Goal: Transaction & Acquisition: Purchase product/service

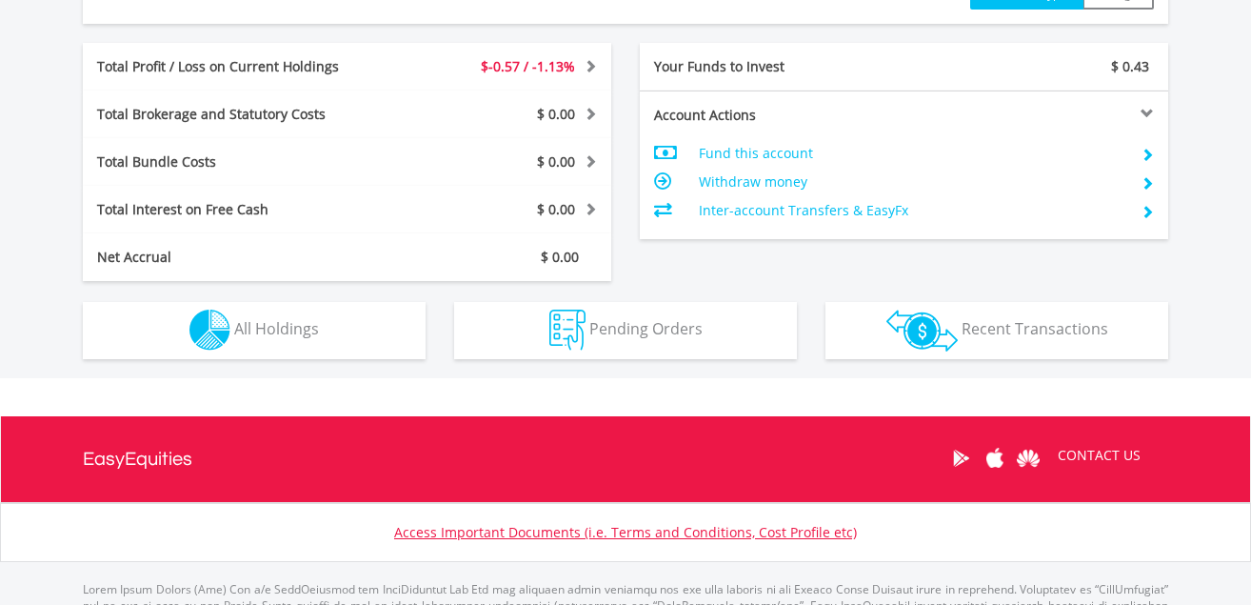
scroll to position [1045, 0]
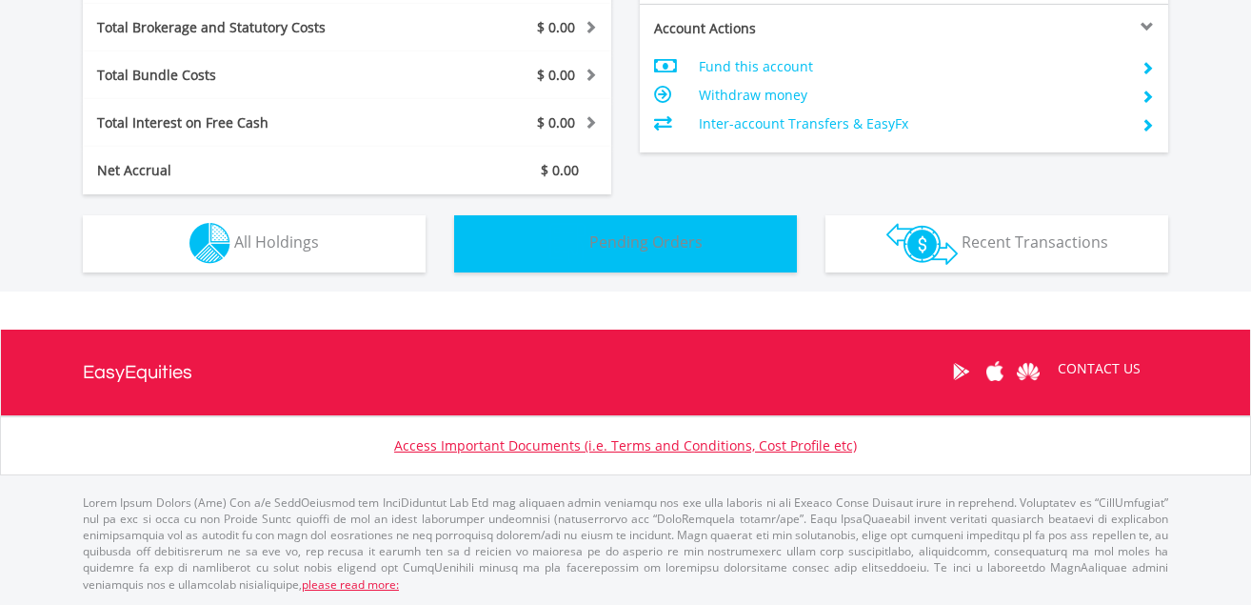
click at [662, 239] on span "Pending Orders" at bounding box center [646, 241] width 113 height 21
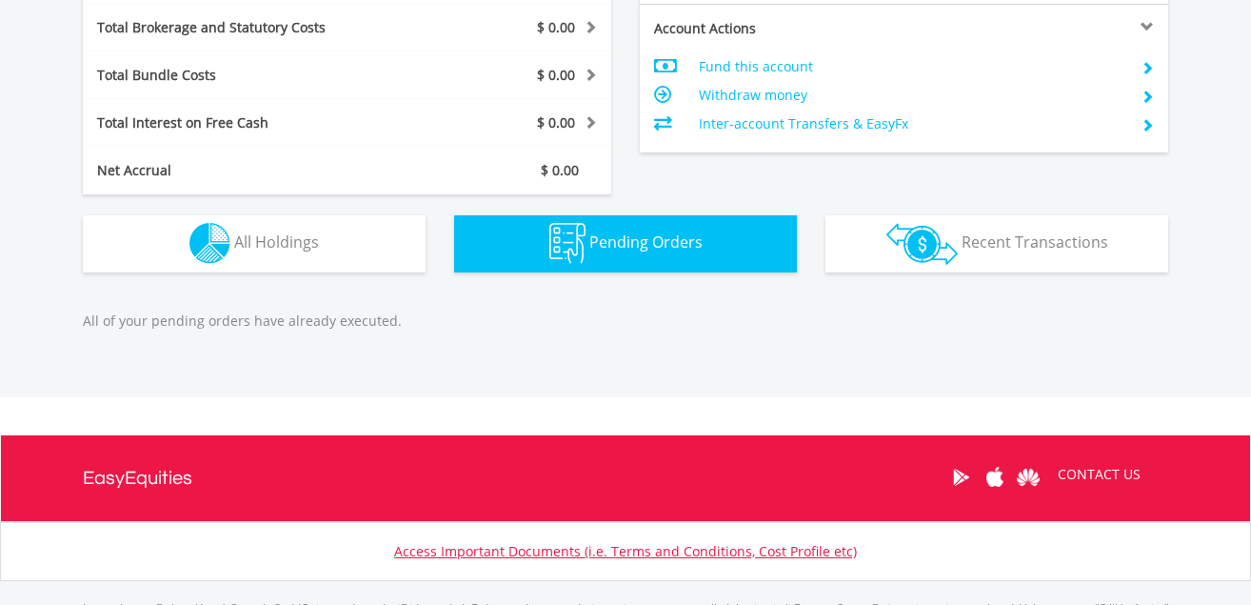
scroll to position [1150, 0]
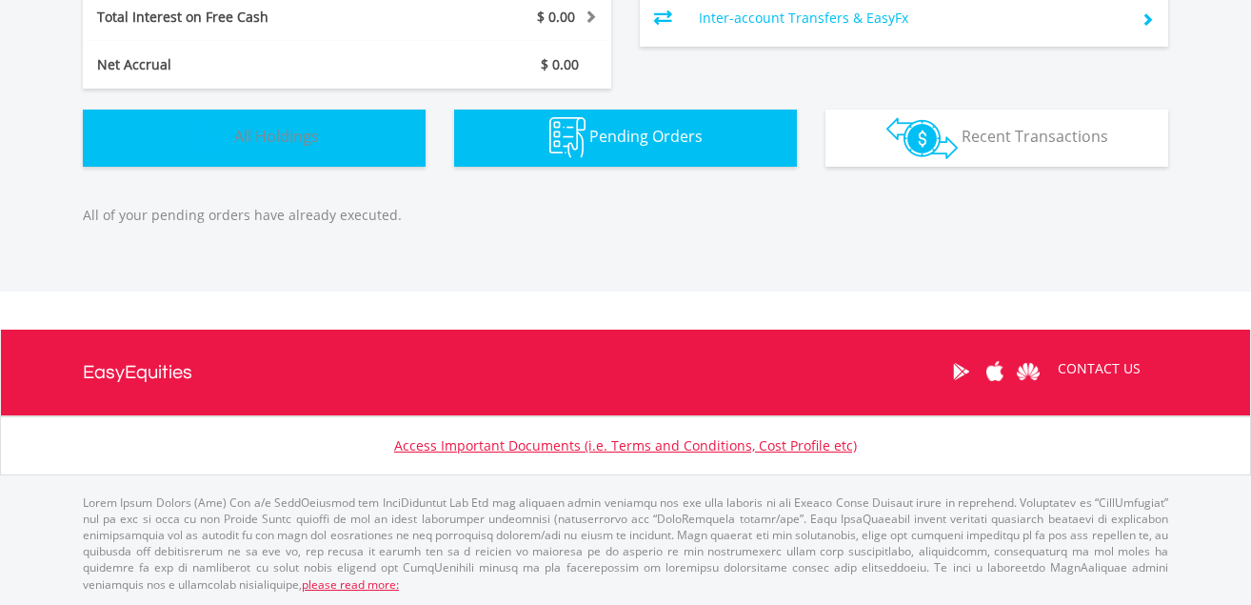
click at [270, 132] on span "All Holdings" at bounding box center [276, 136] width 85 height 21
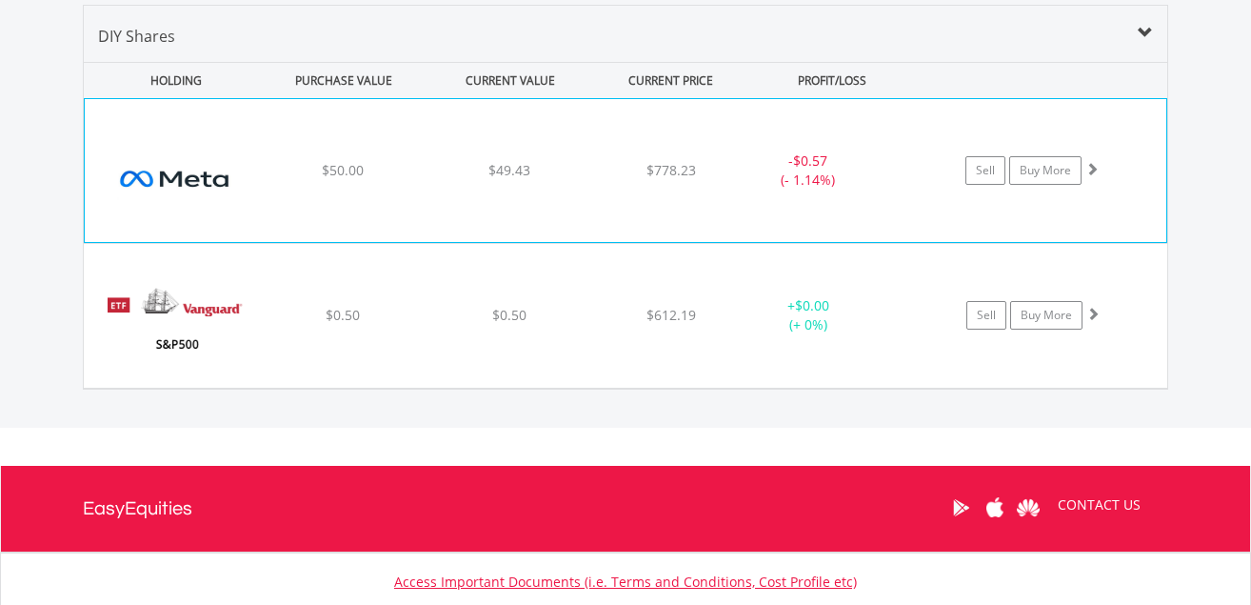
scroll to position [1374, 0]
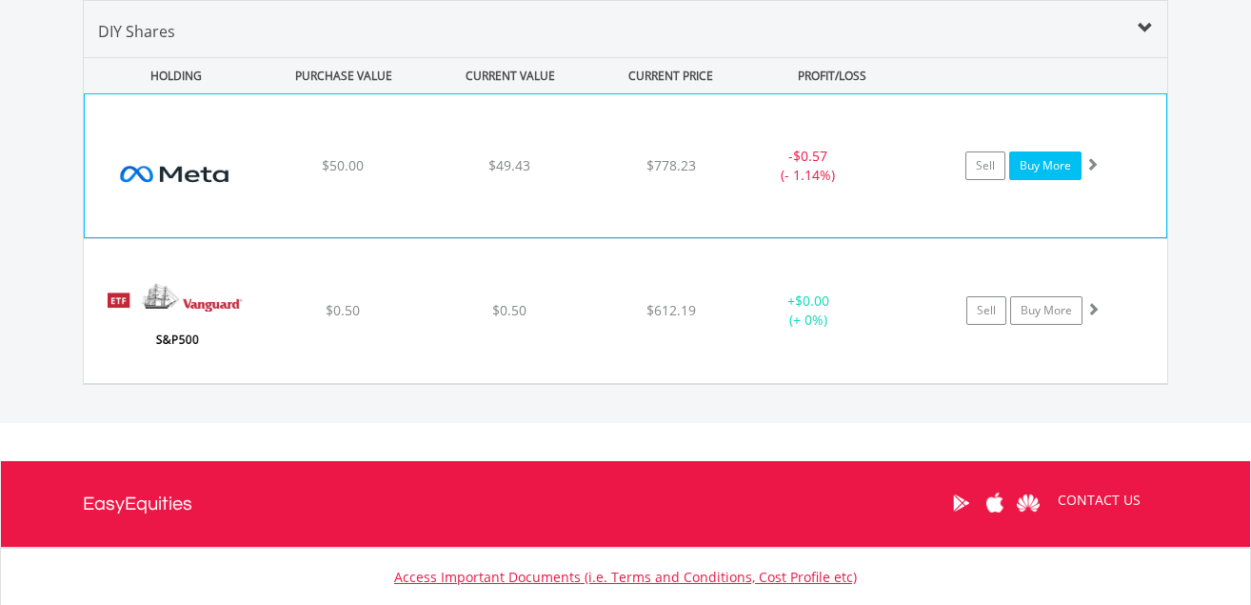
click at [1043, 162] on link "Buy More" at bounding box center [1045, 165] width 72 height 29
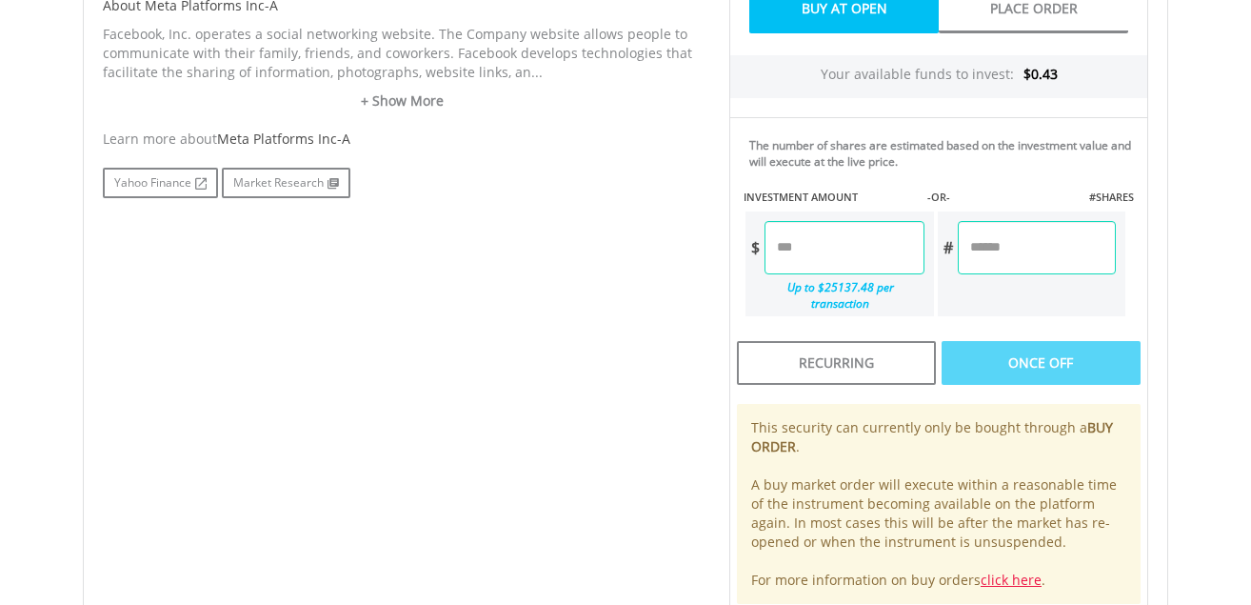
scroll to position [982, 0]
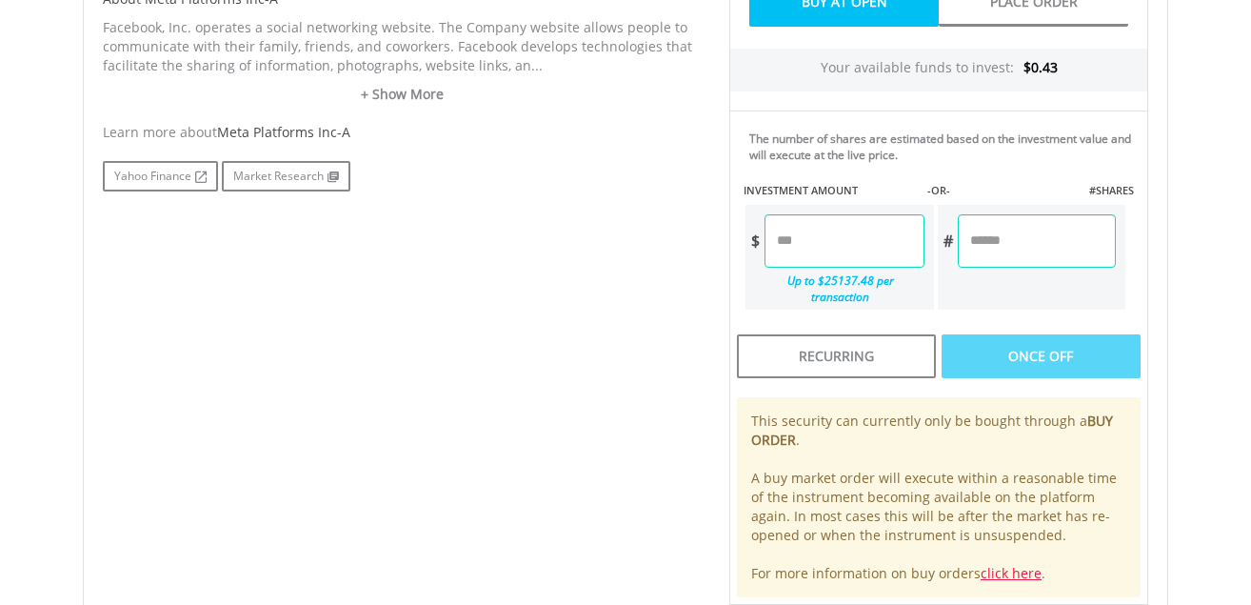
click at [855, 244] on input "number" at bounding box center [844, 240] width 159 height 53
type input "*"
type input "****"
type input "******"
click at [1019, 239] on div "Last Updated Price: 15-min. Delay* Price Update Cost: 0 Credits Market Closed S…" at bounding box center [939, 117] width 448 height 974
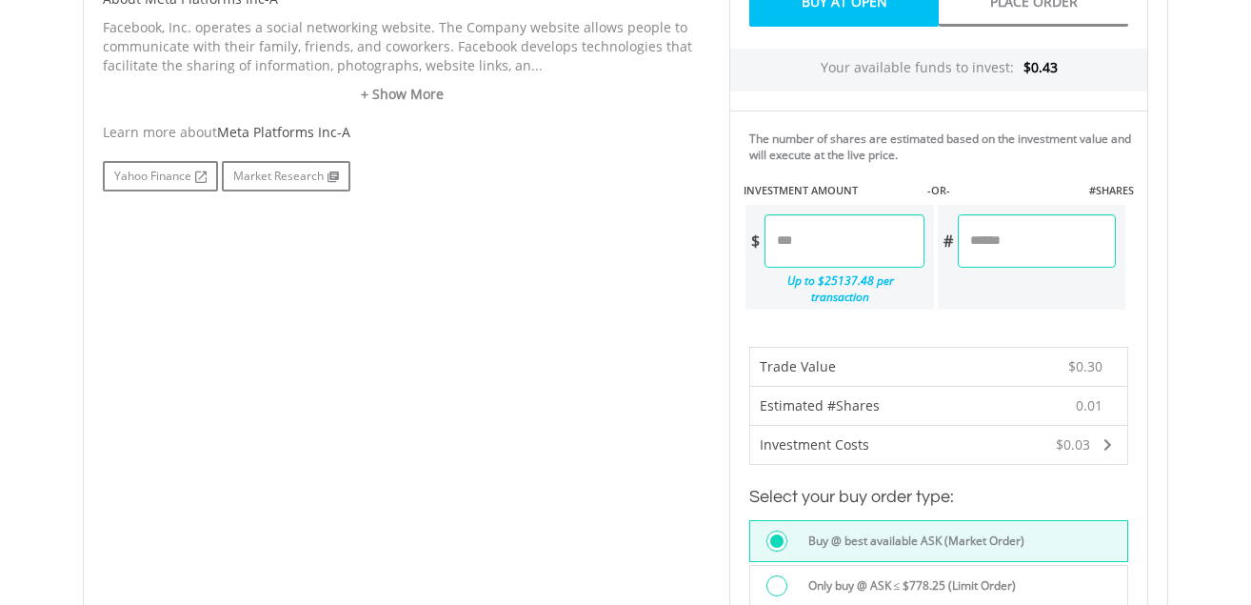
click at [927, 530] on label "Buy @ best available ASK (Market Order)" at bounding box center [911, 540] width 228 height 21
click at [776, 534] on div at bounding box center [776, 540] width 13 height 13
click at [856, 530] on label "Buy @ best available ASK (Market Order)" at bounding box center [911, 540] width 228 height 21
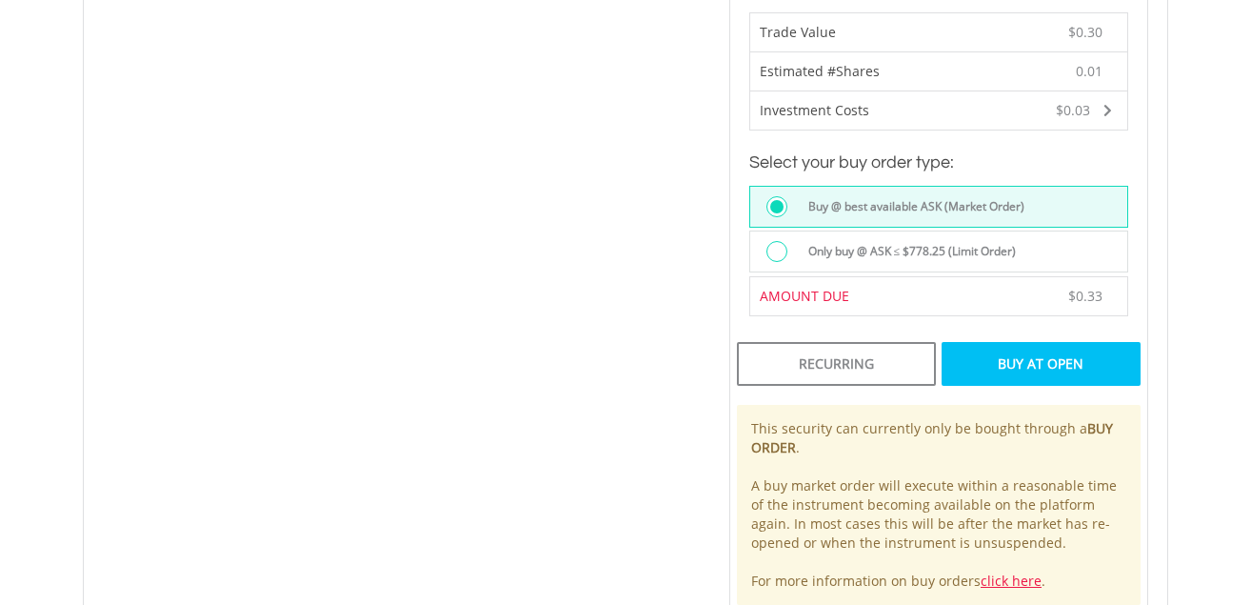
scroll to position [1339, 0]
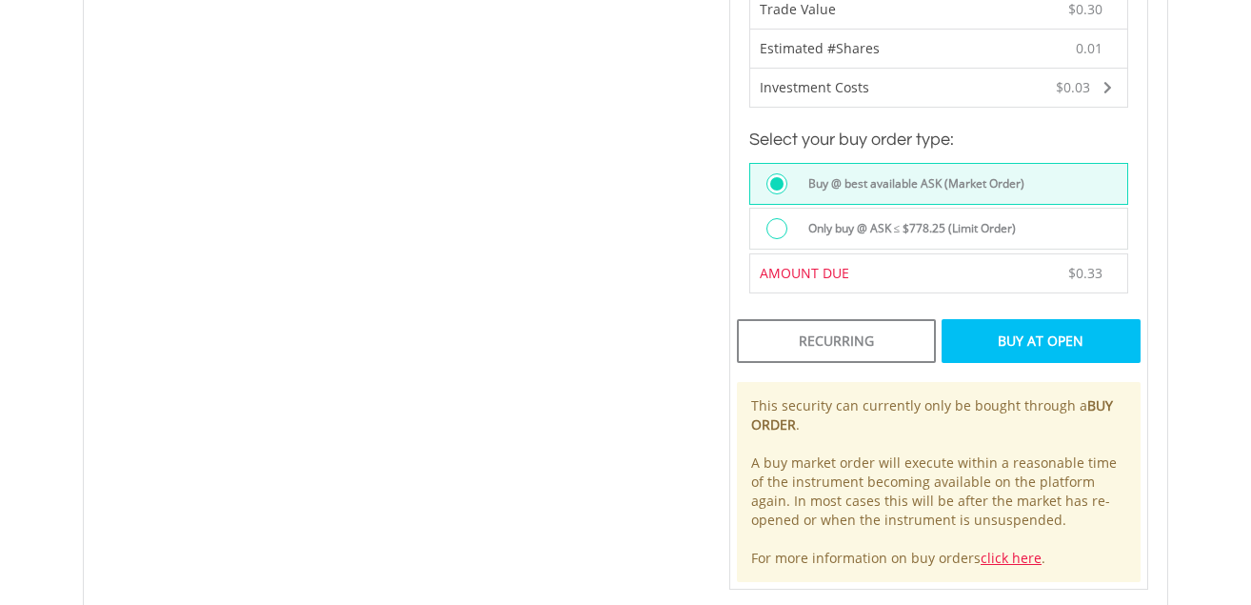
click at [1048, 324] on div "Buy At Open" at bounding box center [1041, 341] width 199 height 44
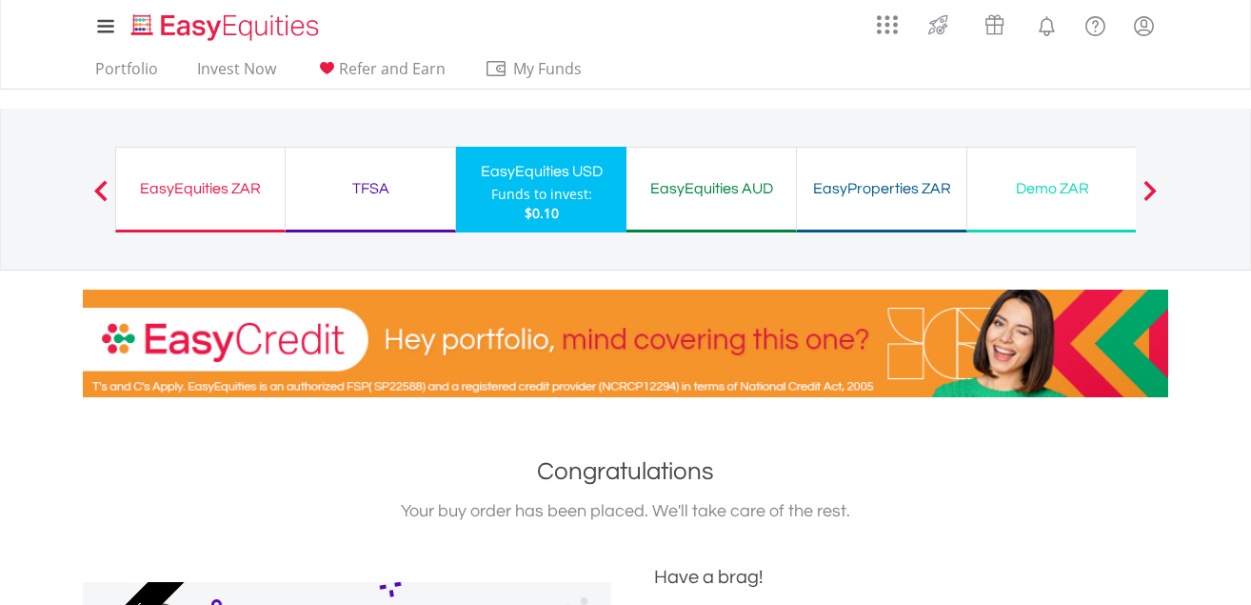
click at [516, 195] on div "Funds to invest:" at bounding box center [541, 194] width 101 height 19
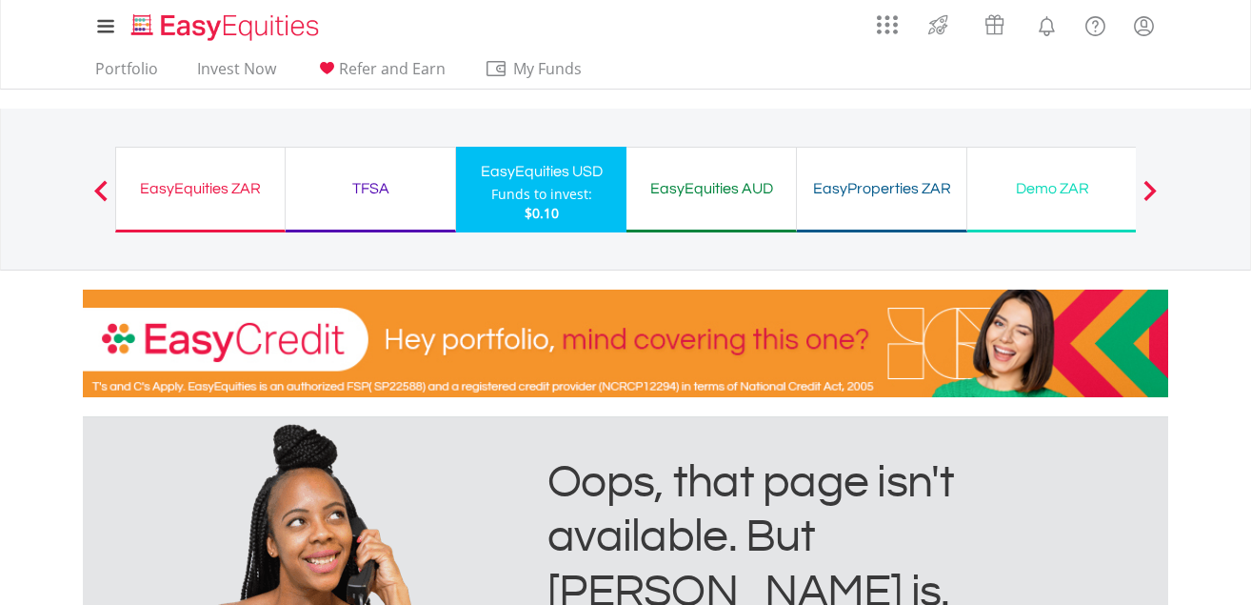
click at [498, 184] on div "EasyEquities USD" at bounding box center [542, 171] width 148 height 27
click at [359, 199] on div "TFSA" at bounding box center [370, 188] width 147 height 27
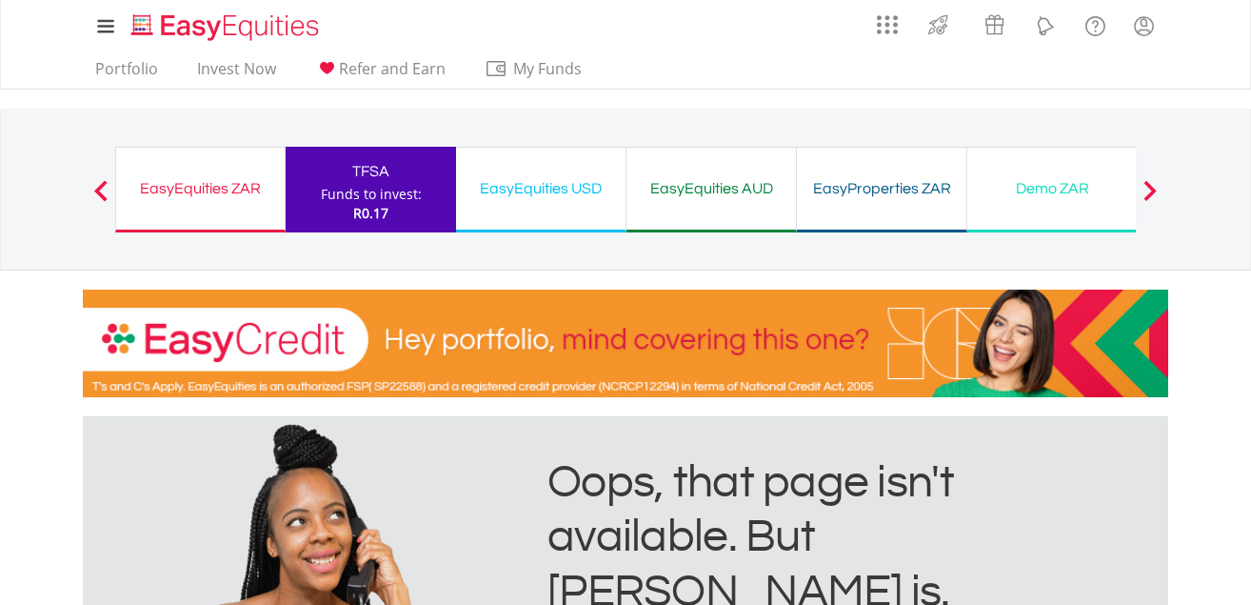
click at [195, 187] on div "EasyEquities ZAR" at bounding box center [201, 188] width 146 height 27
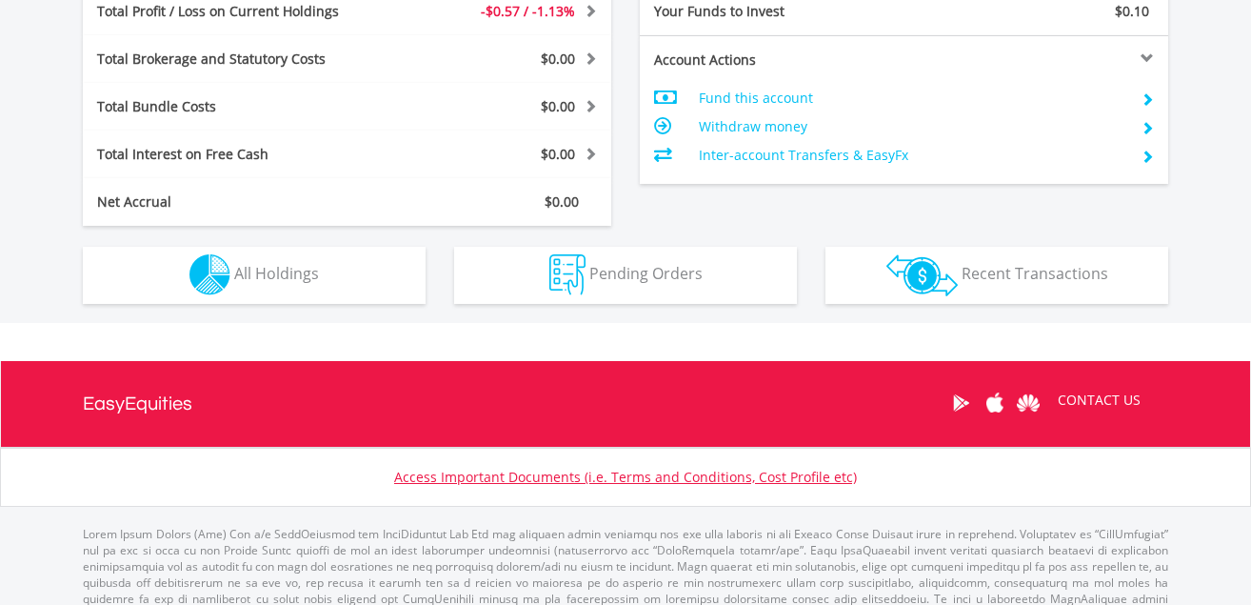
scroll to position [1071, 0]
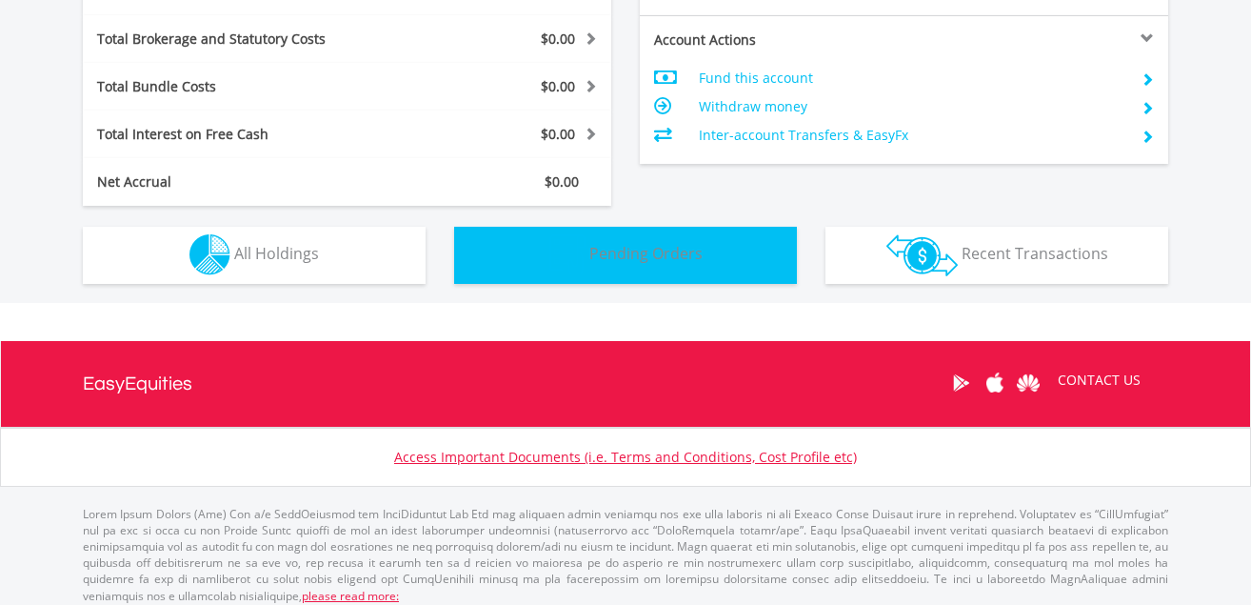
click at [617, 260] on span "Pending Orders" at bounding box center [646, 253] width 113 height 21
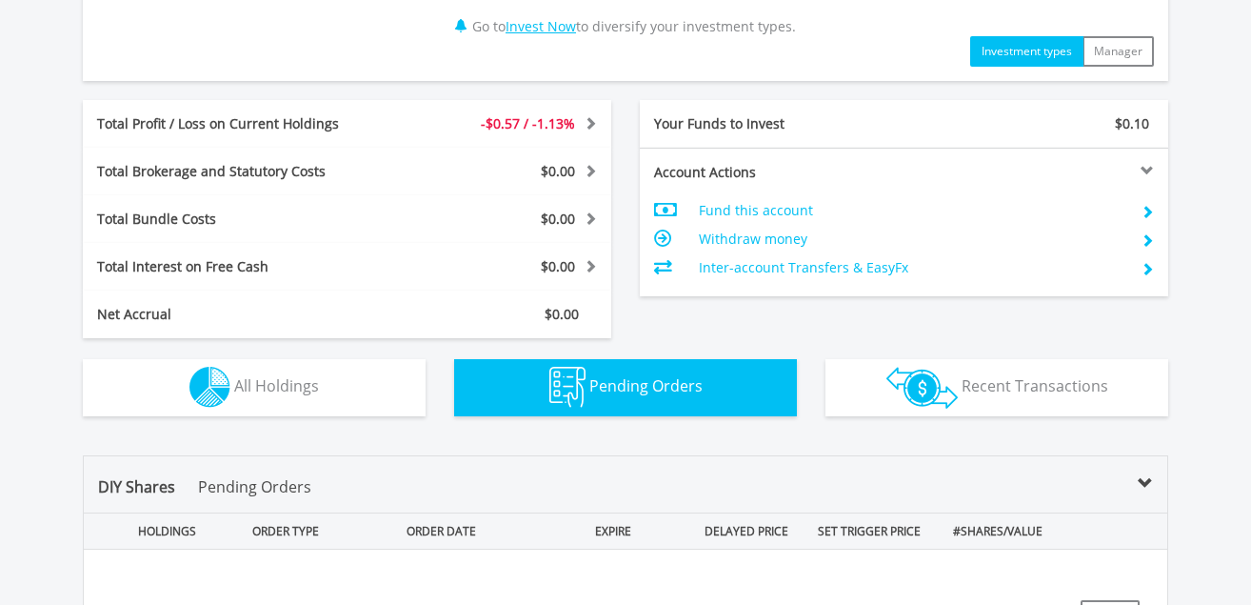
scroll to position [936, 0]
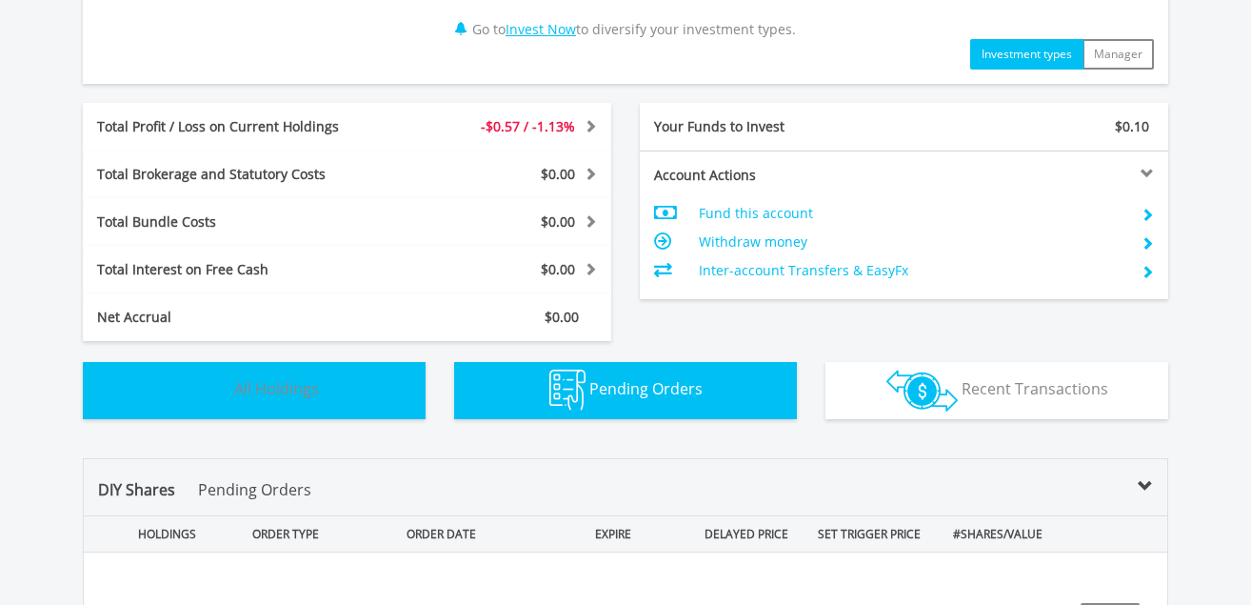
click at [251, 392] on span "All Holdings" at bounding box center [276, 388] width 85 height 21
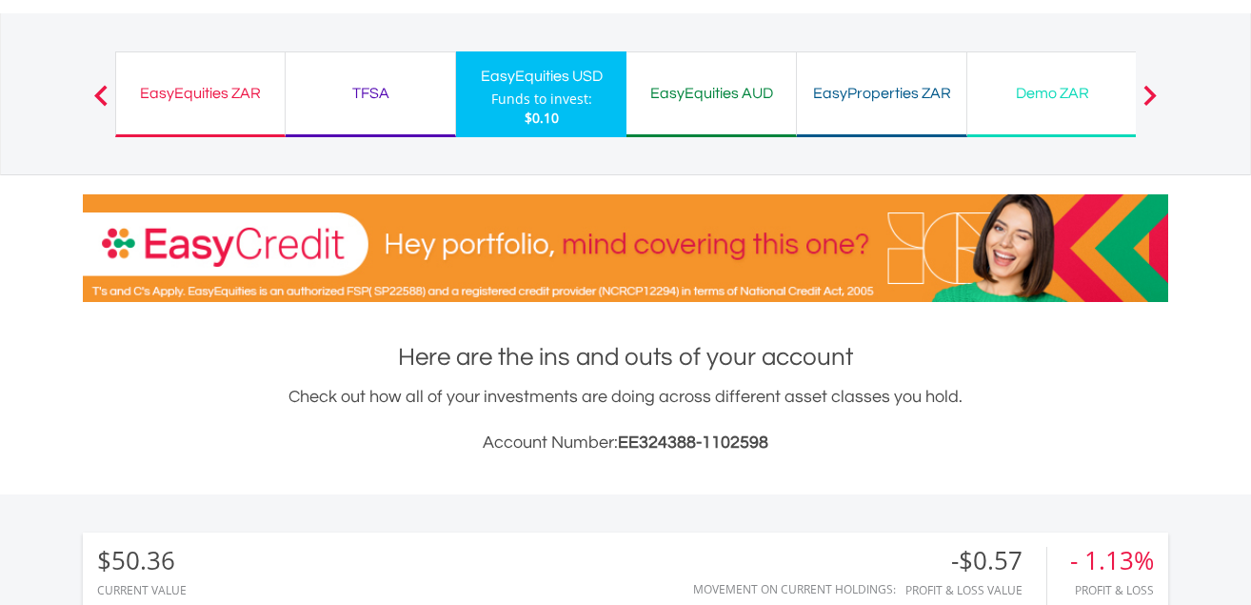
scroll to position [0, 0]
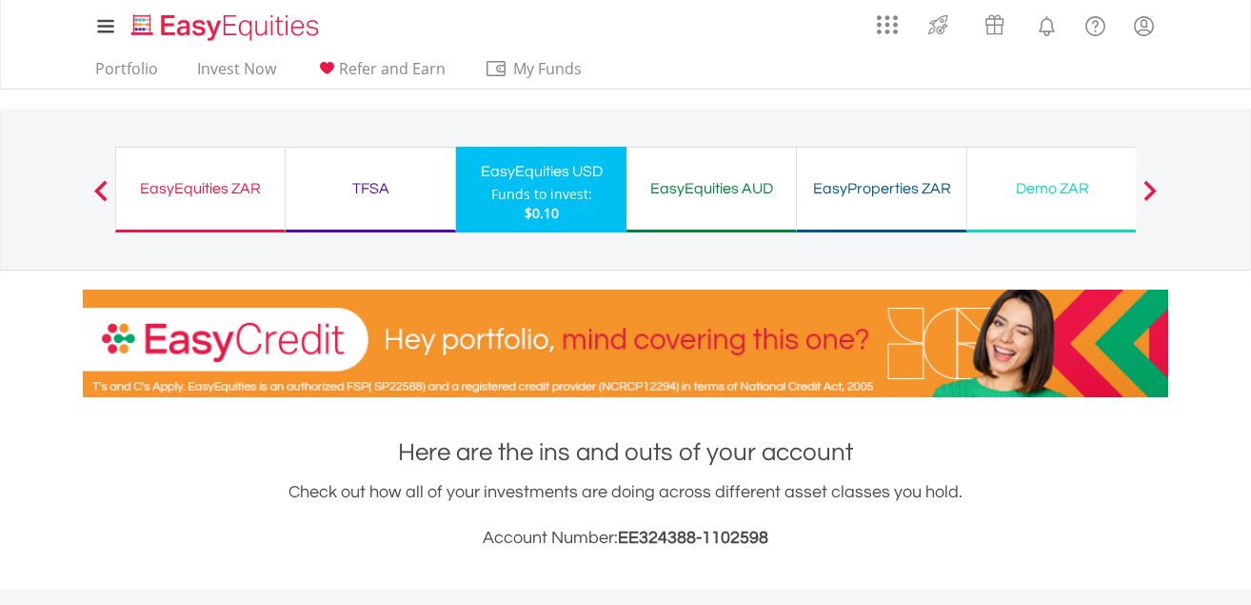
click at [168, 188] on div "EasyEquities ZAR" at bounding box center [201, 188] width 146 height 27
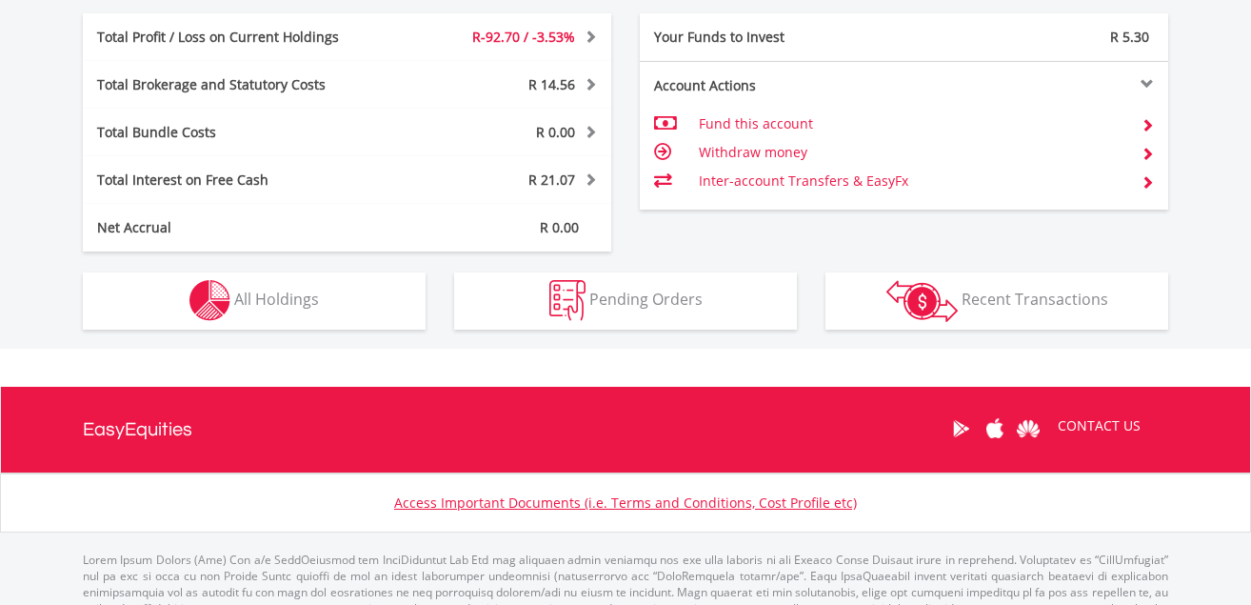
scroll to position [1121, 0]
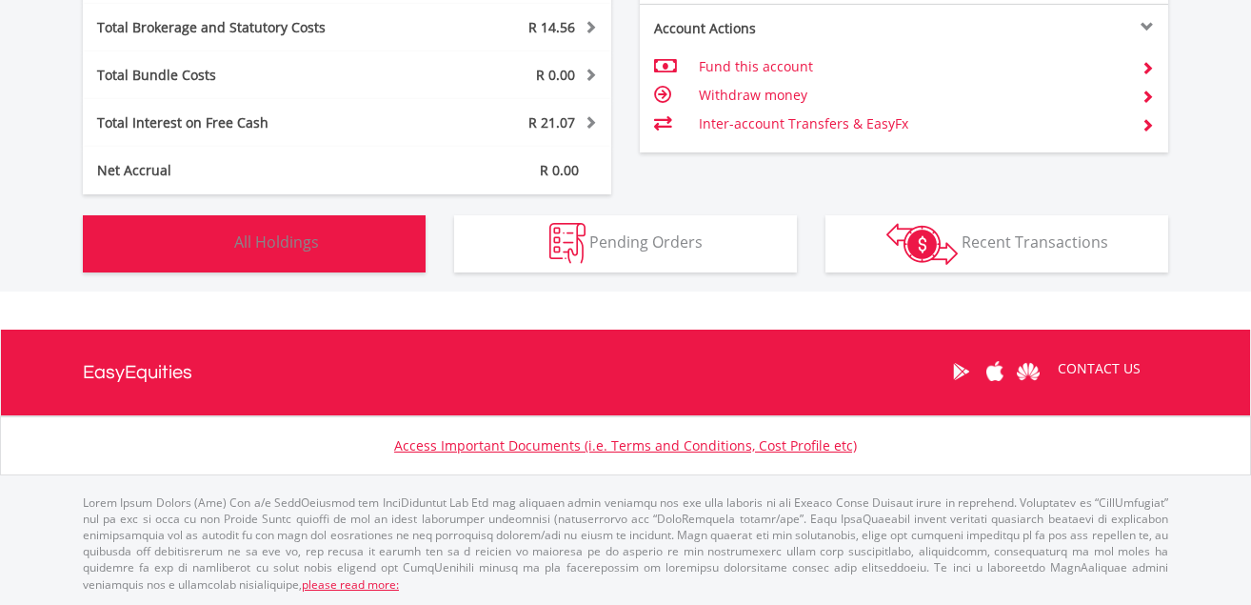
click at [278, 243] on span "All Holdings" at bounding box center [276, 241] width 85 height 21
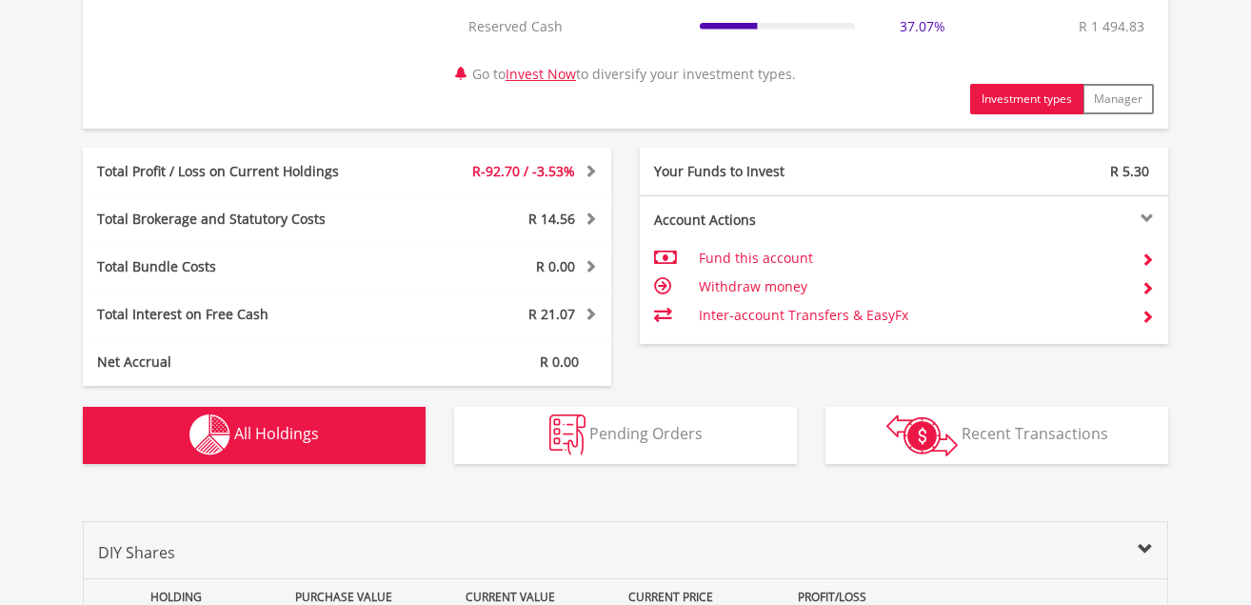
scroll to position [922, 0]
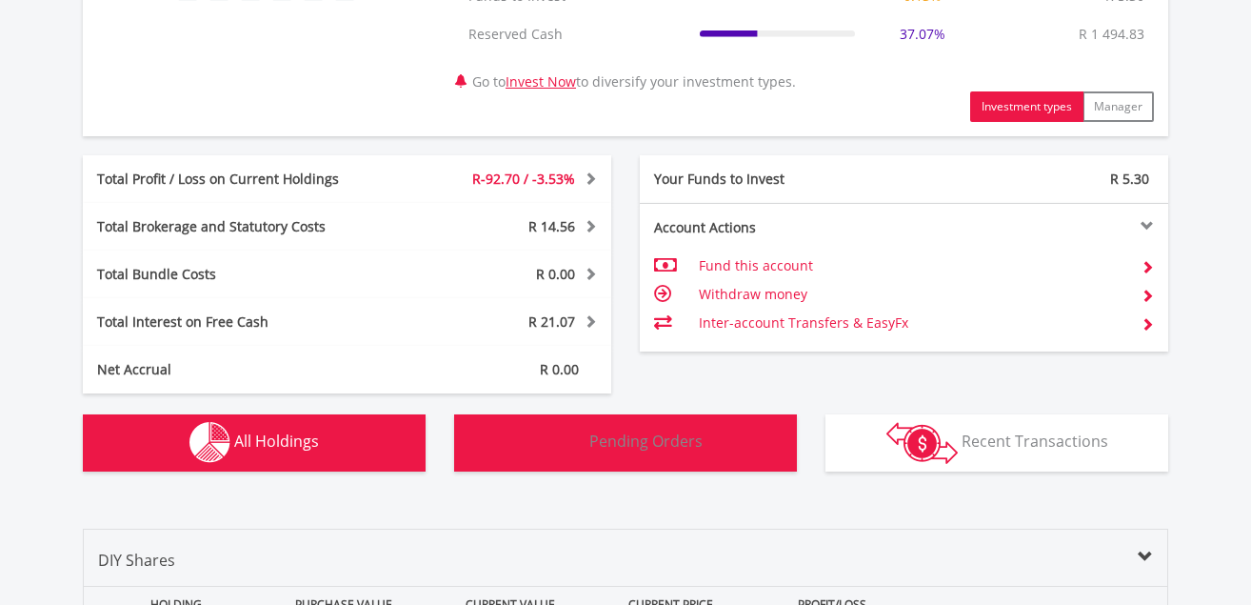
click at [651, 442] on span "Pending Orders" at bounding box center [646, 440] width 113 height 21
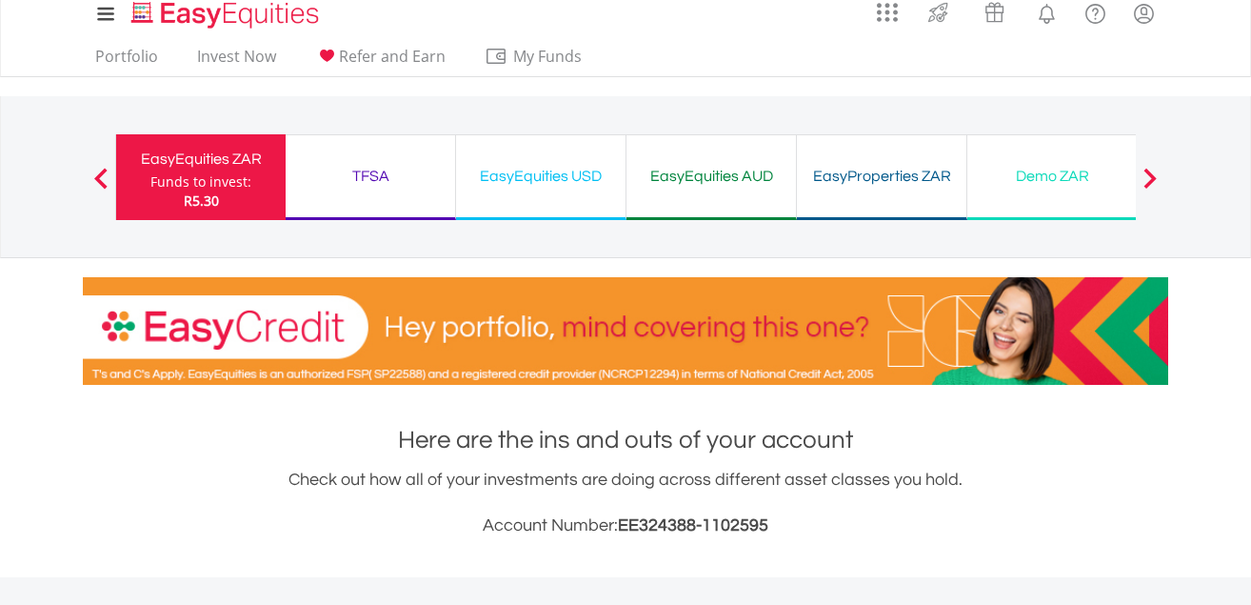
scroll to position [0, 0]
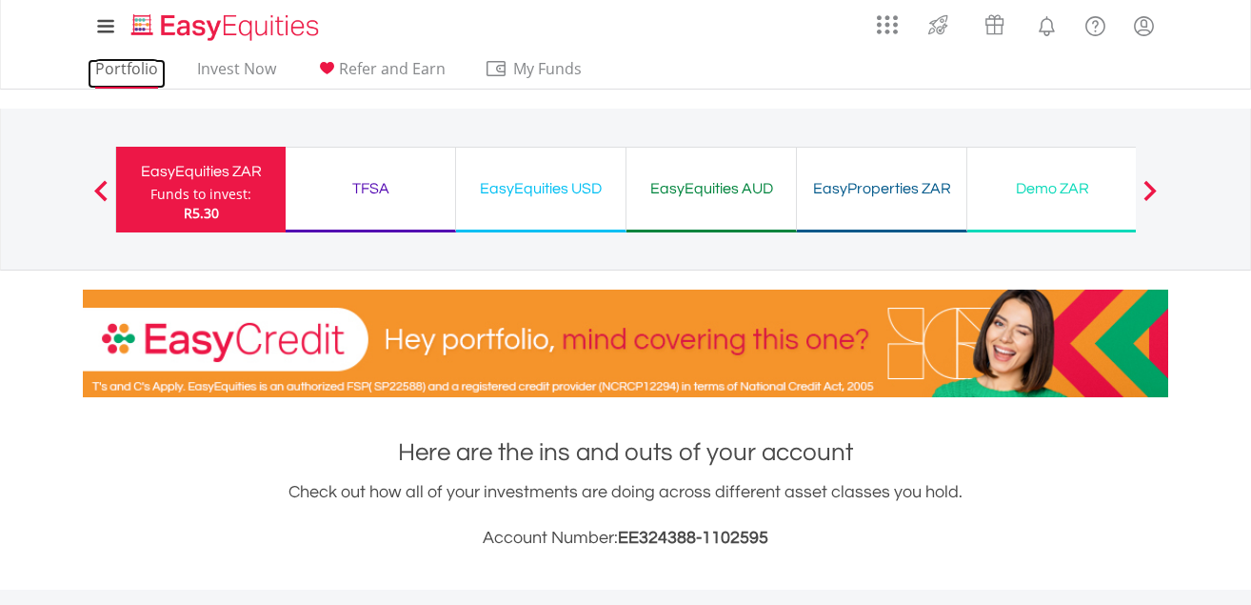
click at [110, 66] on link "Portfolio" at bounding box center [127, 74] width 78 height 30
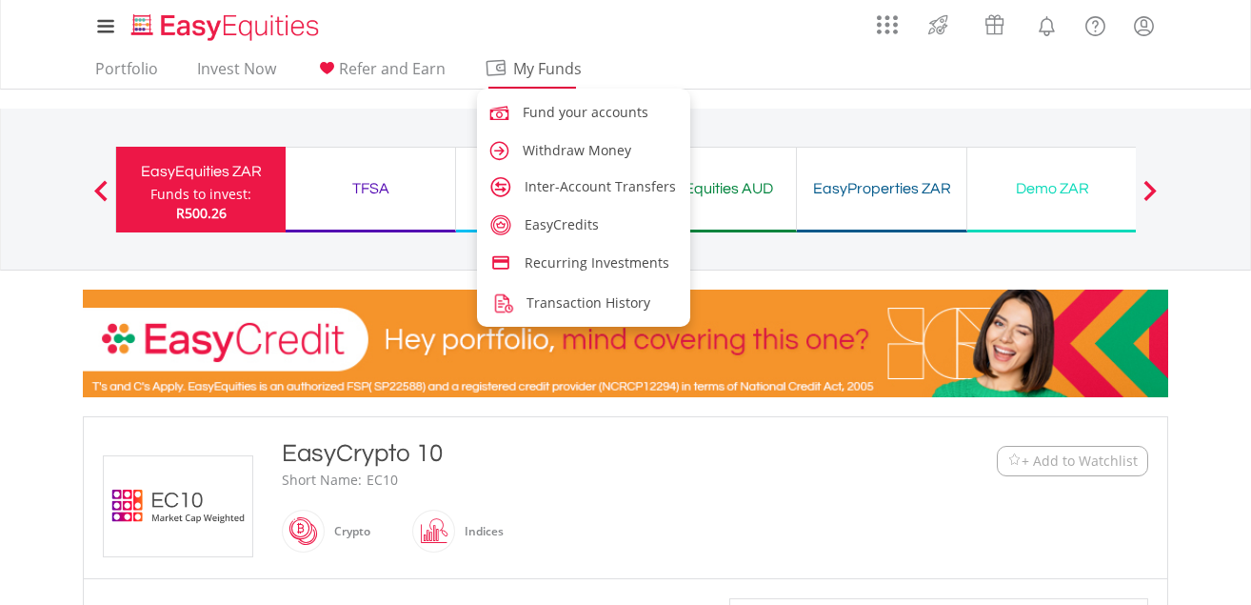
click at [529, 66] on span "My Funds" at bounding box center [547, 68] width 125 height 25
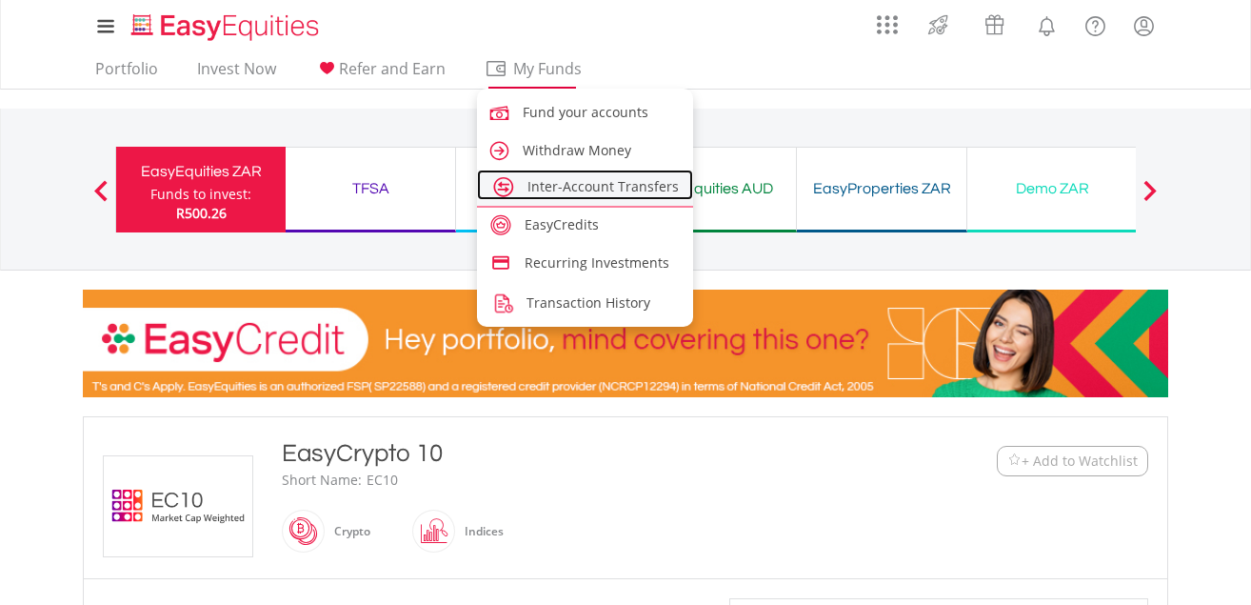
click at [600, 186] on span "Inter-Account Transfers" at bounding box center [603, 186] width 151 height 18
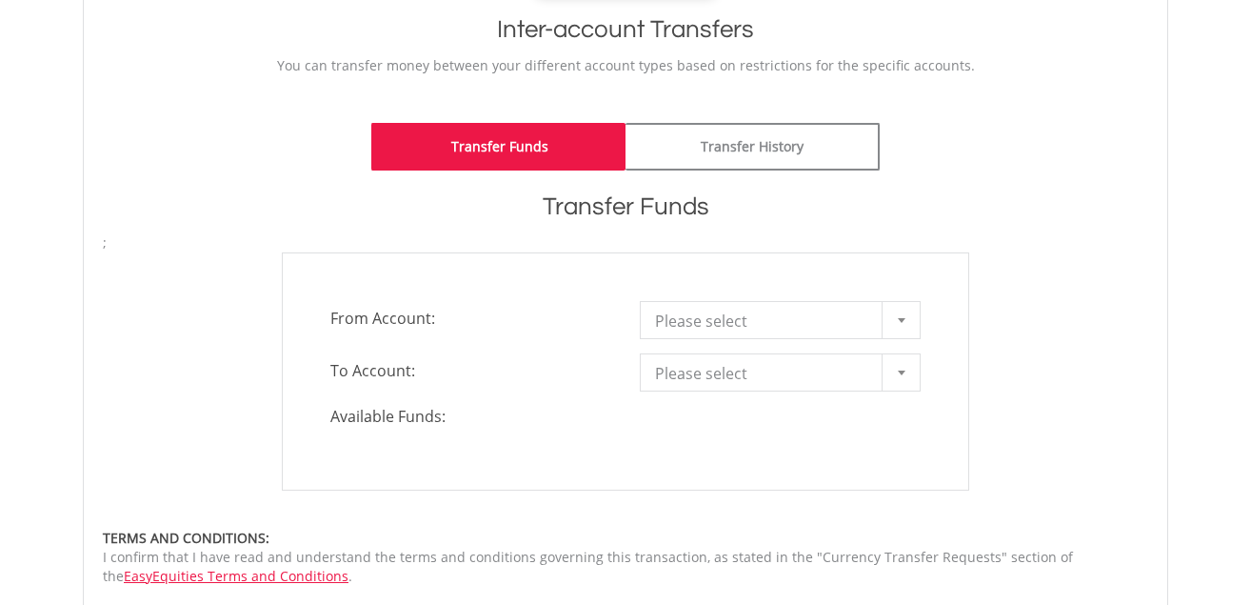
scroll to position [495, 0]
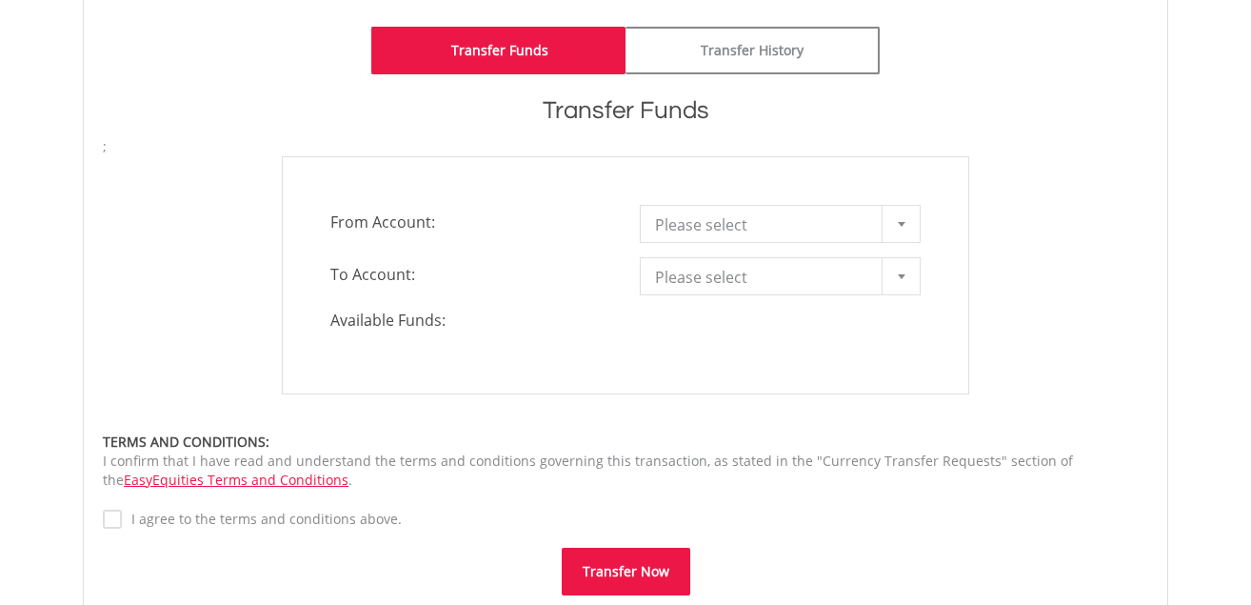
click at [905, 224] on div at bounding box center [901, 224] width 38 height 36
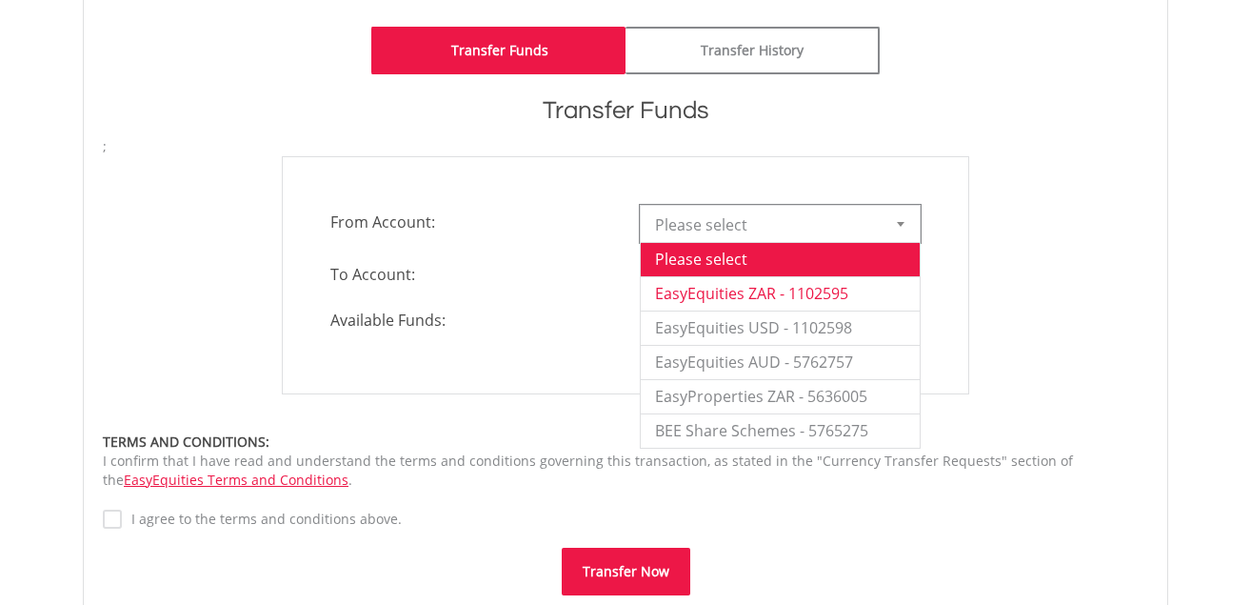
click at [821, 291] on li "EasyEquities ZAR - 1102595" at bounding box center [780, 293] width 279 height 34
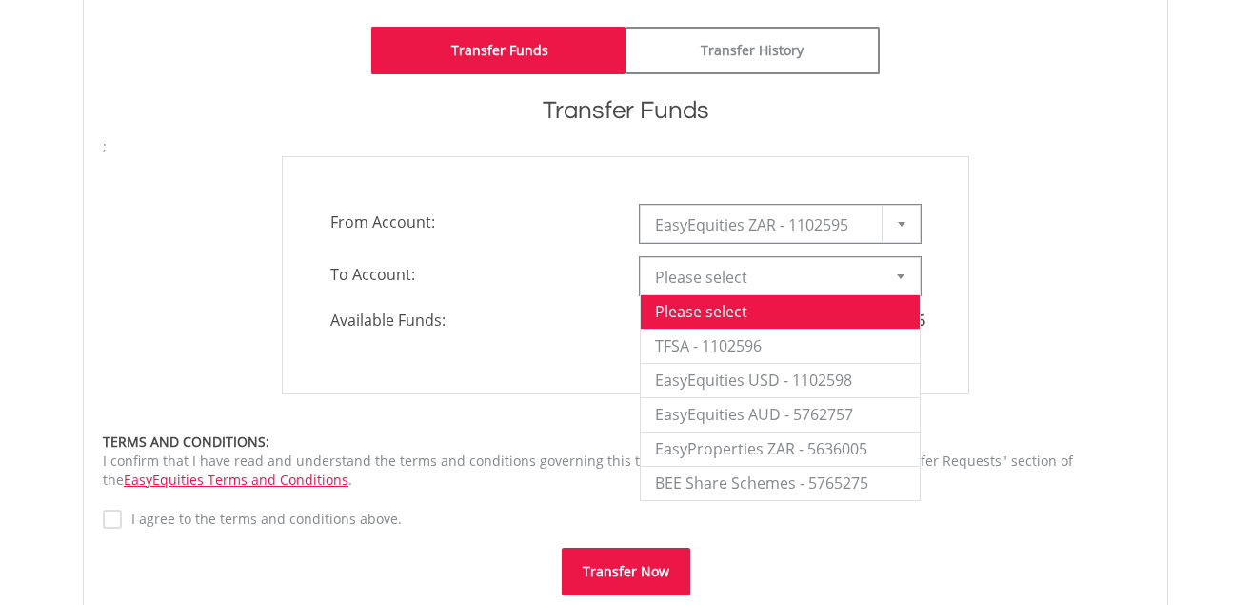
click at [898, 276] on b at bounding box center [901, 276] width 8 height 5
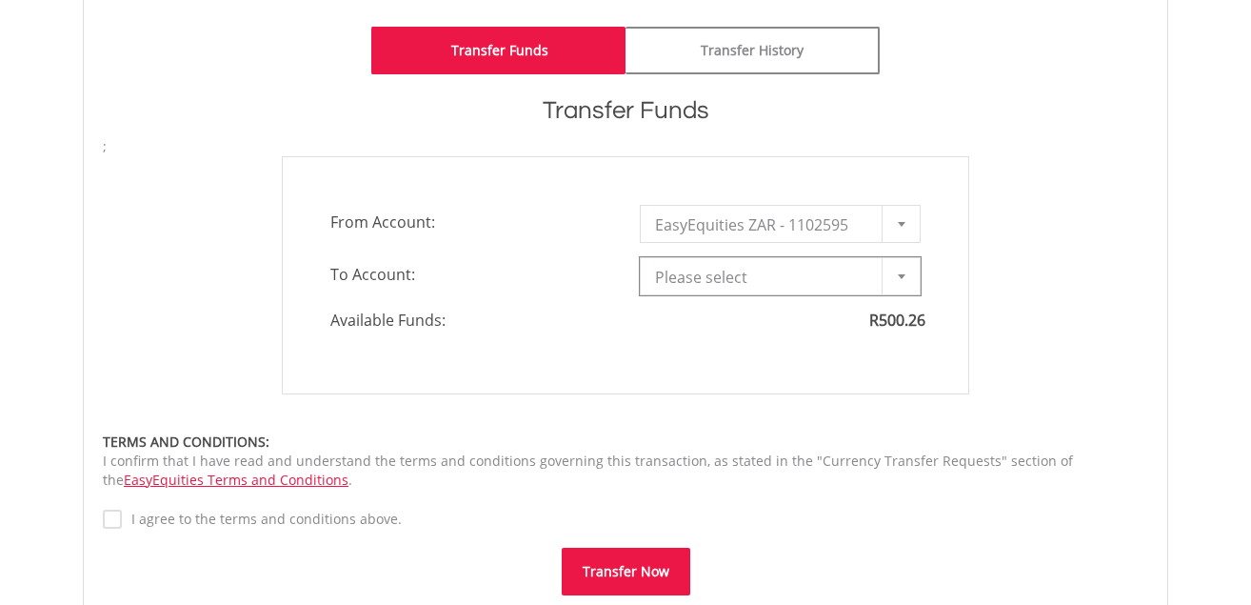
click at [703, 266] on span "Please select" at bounding box center [766, 277] width 222 height 38
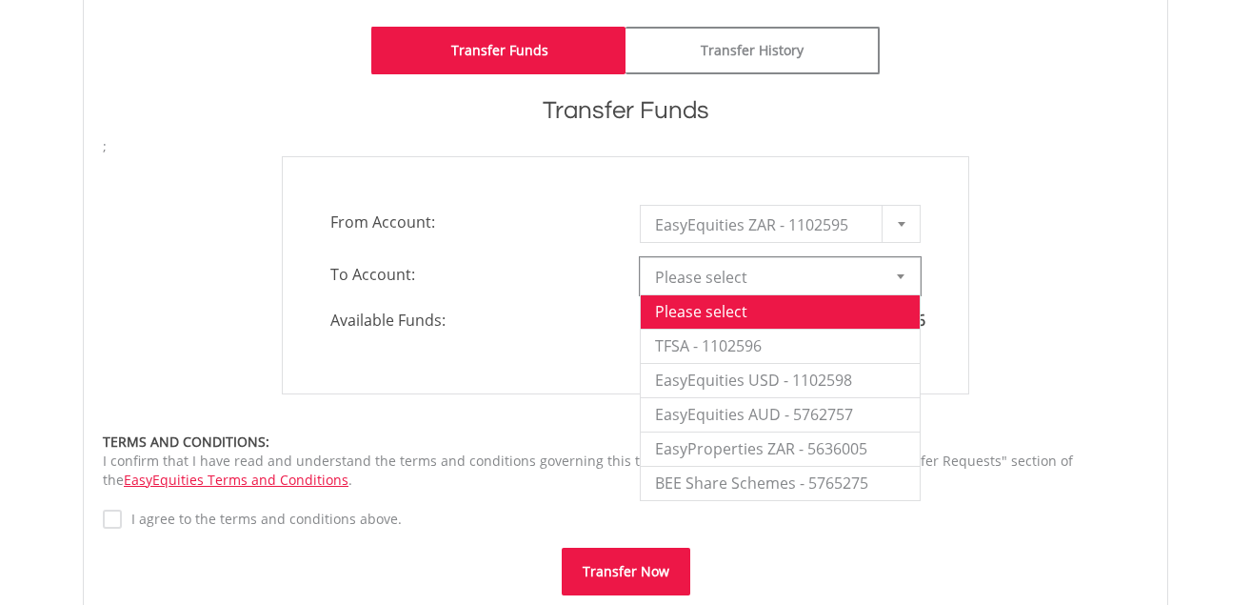
click at [735, 282] on span "Please select" at bounding box center [766, 277] width 222 height 38
click at [732, 337] on li "TFSA - 1102596" at bounding box center [780, 346] width 279 height 34
type input "*"
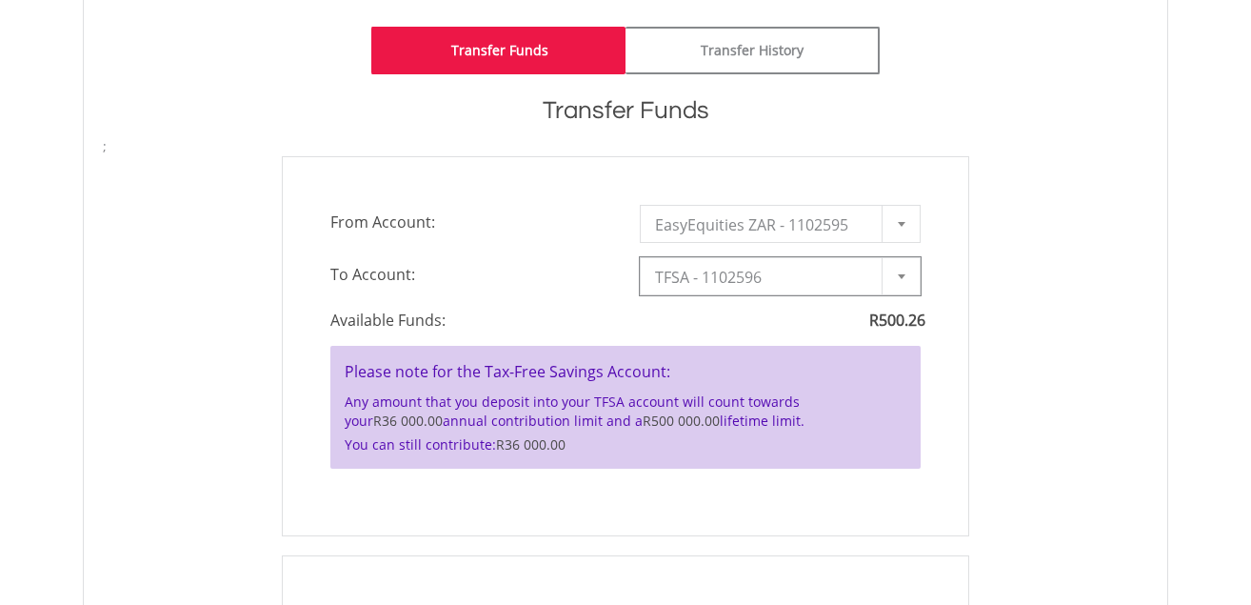
click at [989, 414] on div "**********" at bounding box center [626, 346] width 1074 height 380
click at [900, 270] on div at bounding box center [901, 276] width 38 height 36
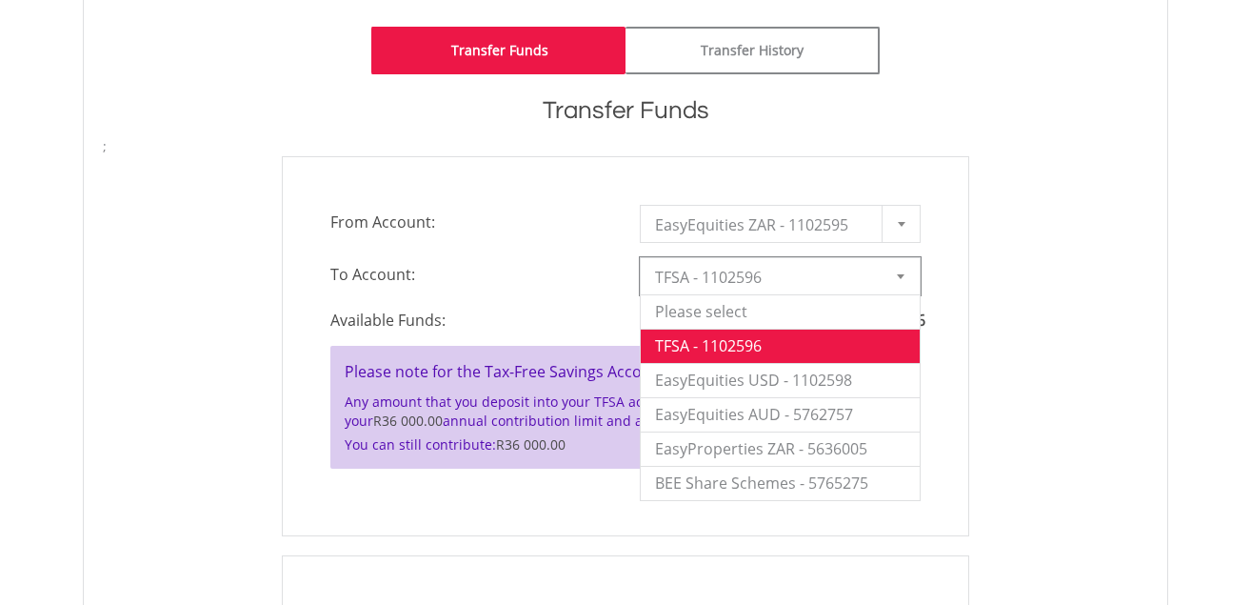
click at [1071, 353] on div "**********" at bounding box center [626, 346] width 1074 height 380
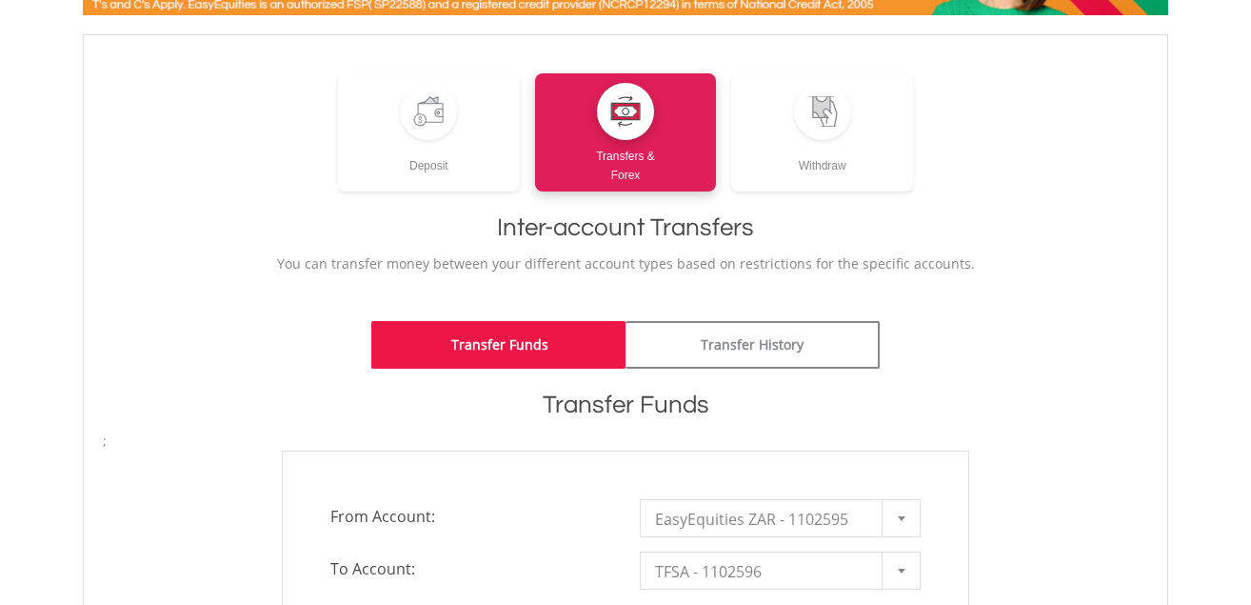
scroll to position [0, 0]
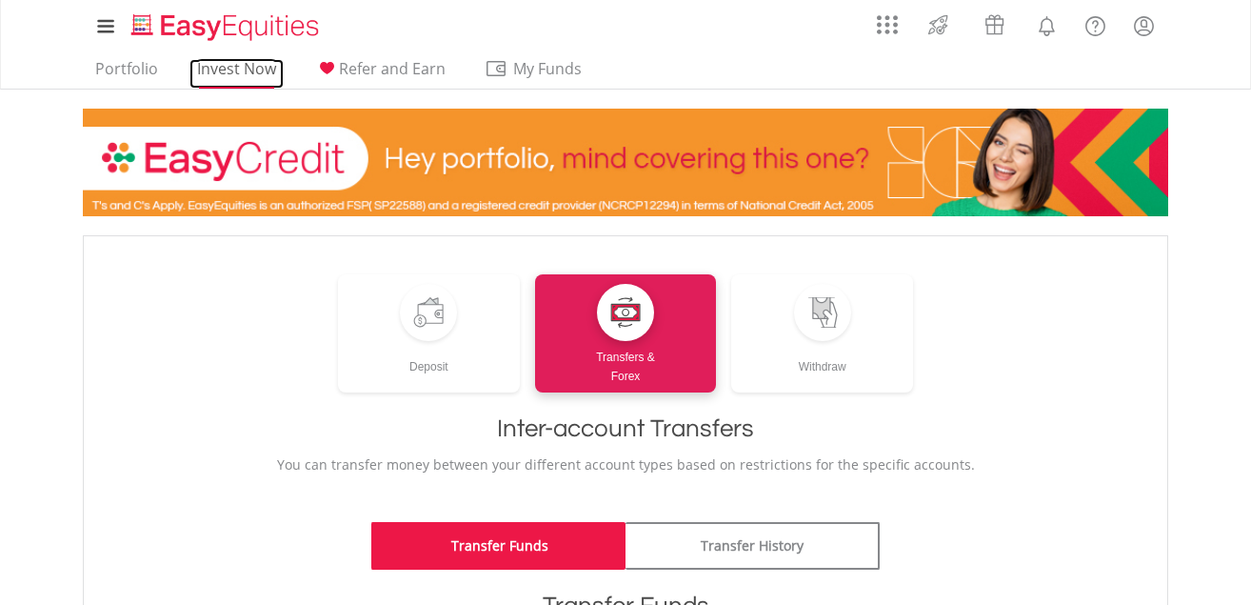
click at [222, 70] on link "Invest Now" at bounding box center [237, 74] width 94 height 30
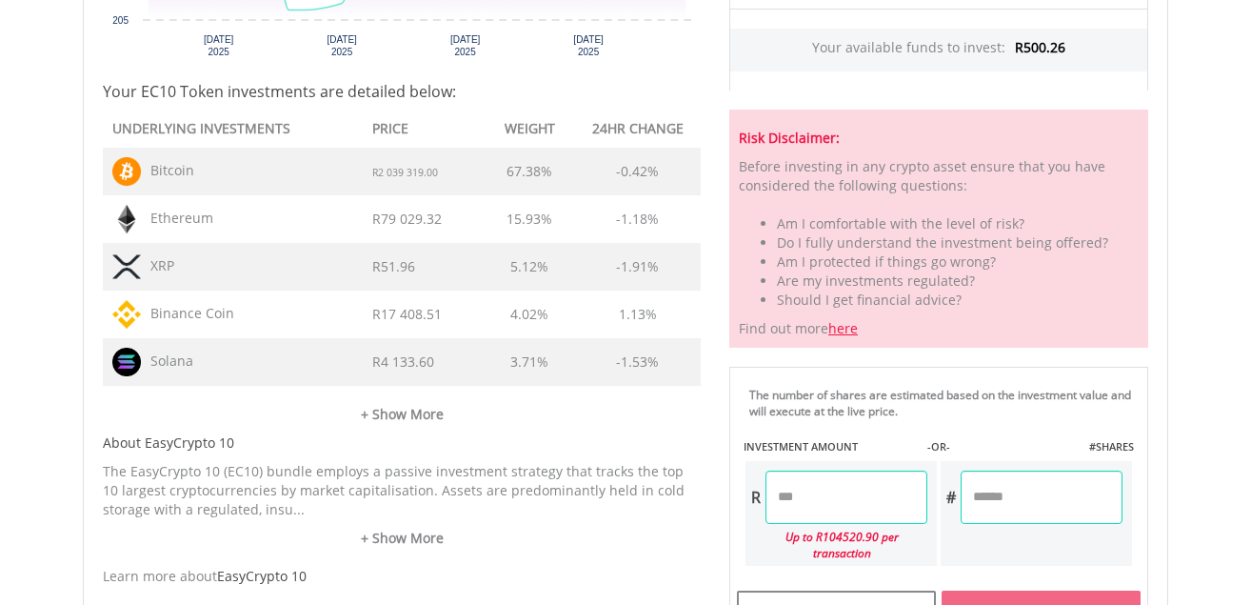
scroll to position [958, 0]
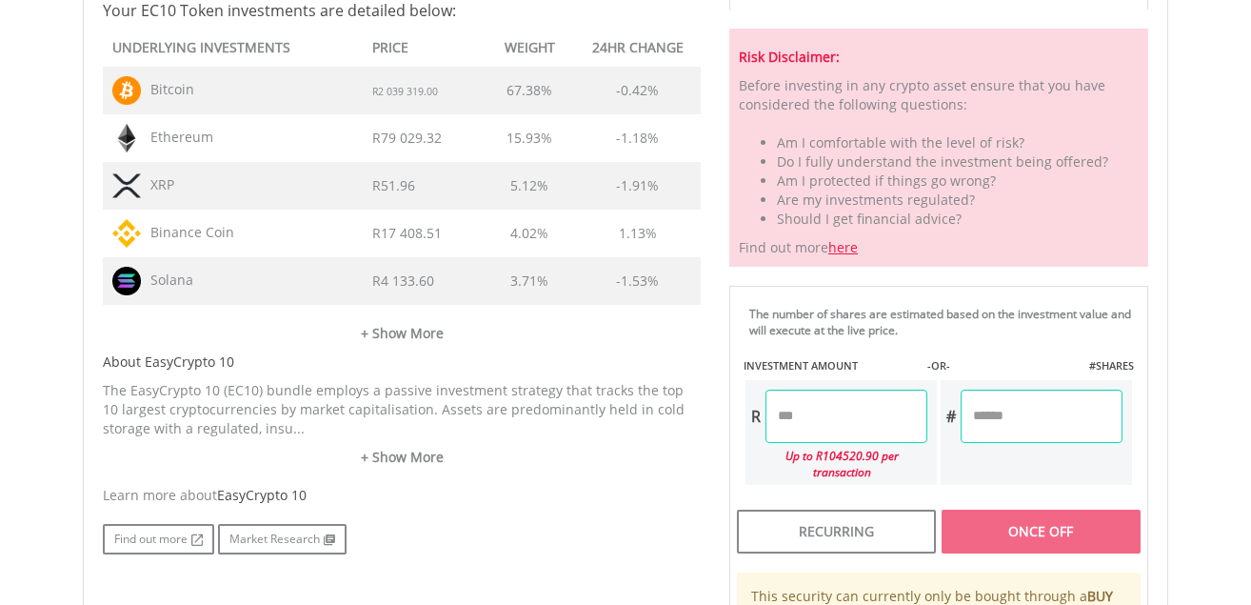
click at [879, 415] on input "number" at bounding box center [847, 416] width 162 height 53
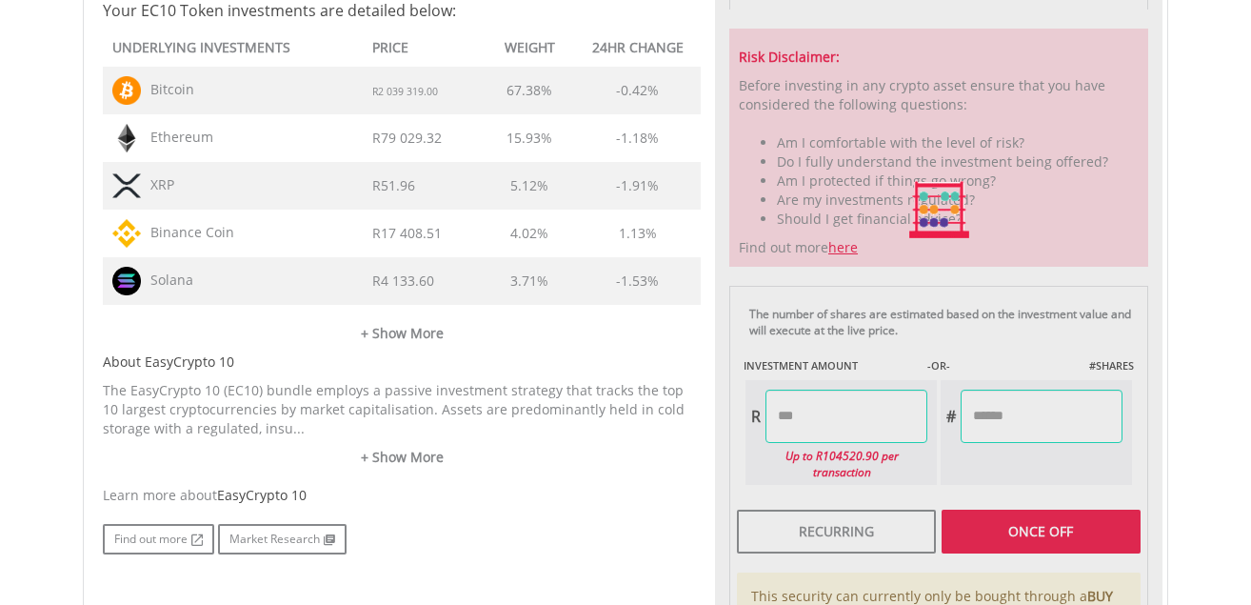
click at [995, 428] on div "Last Updated Price: 15-min. Delay* Price Update Cost: 0 Credits Market Closed S…" at bounding box center [939, 210] width 448 height 1141
type input "******"
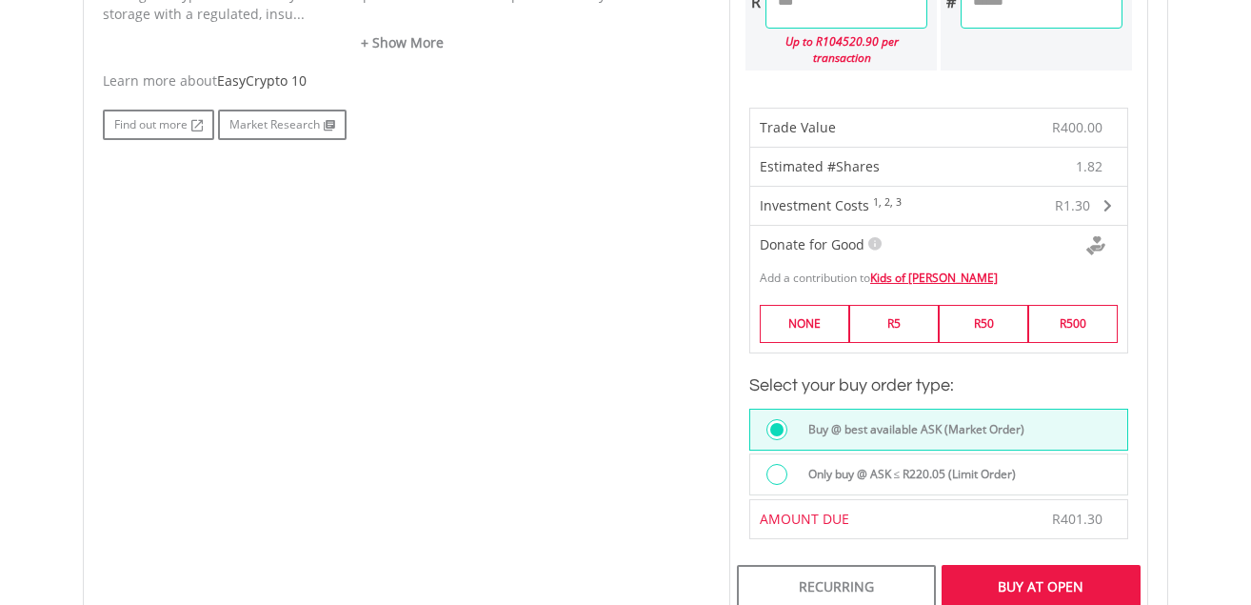
scroll to position [1680, 0]
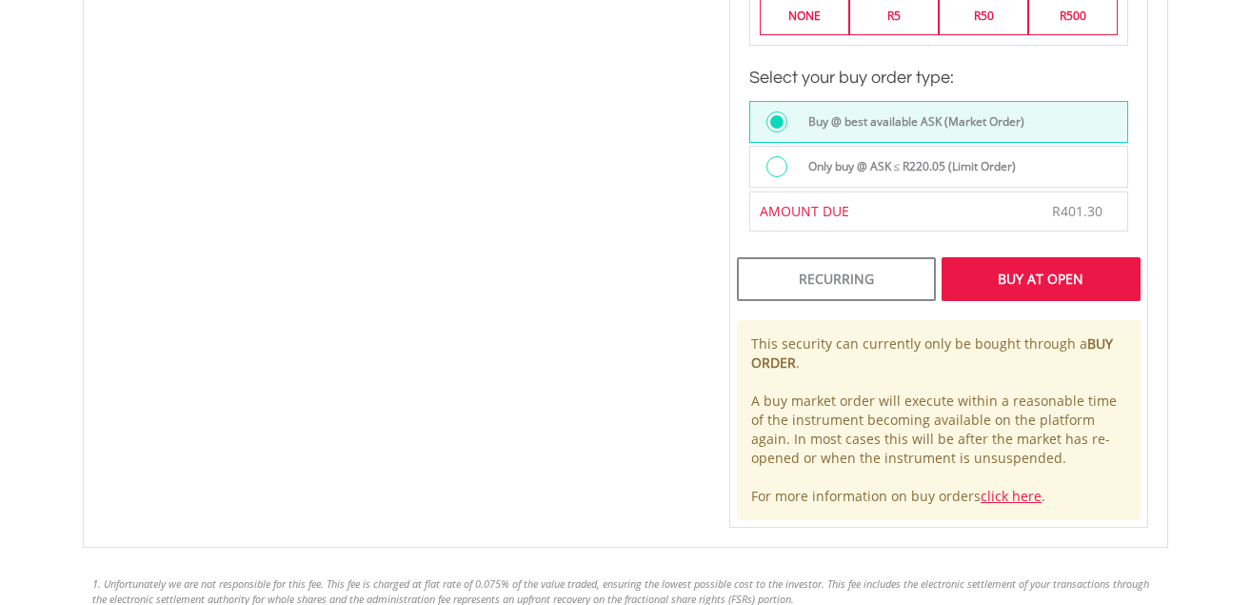
click at [1035, 259] on div "Buy At Open" at bounding box center [1041, 279] width 199 height 44
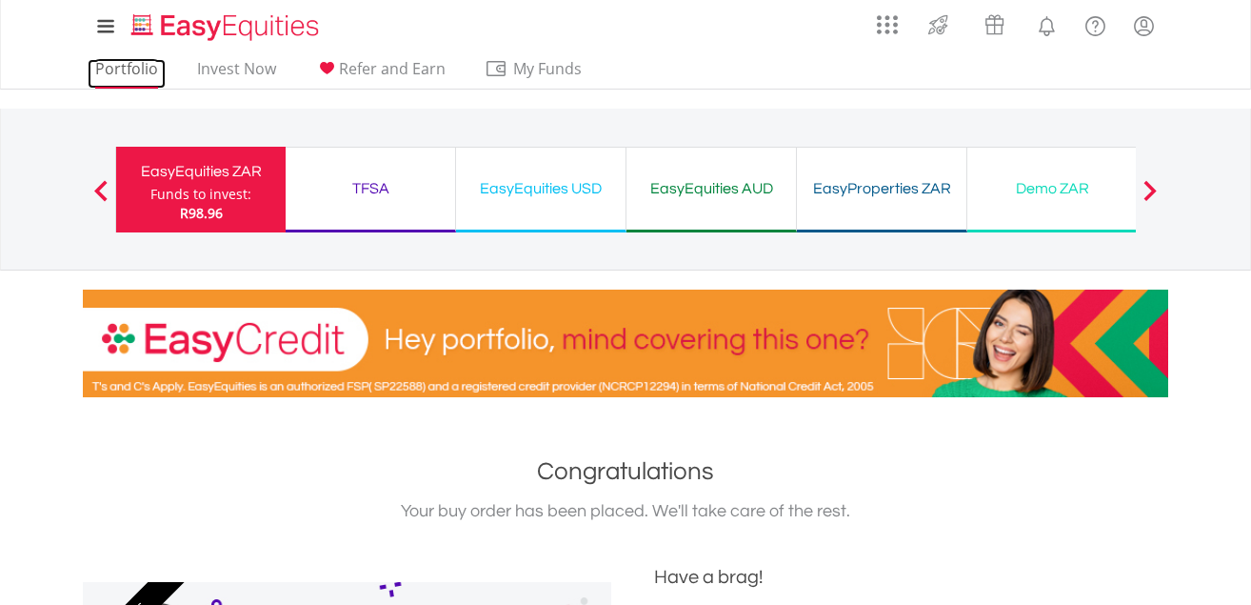
click at [125, 68] on link "Portfolio" at bounding box center [127, 74] width 78 height 30
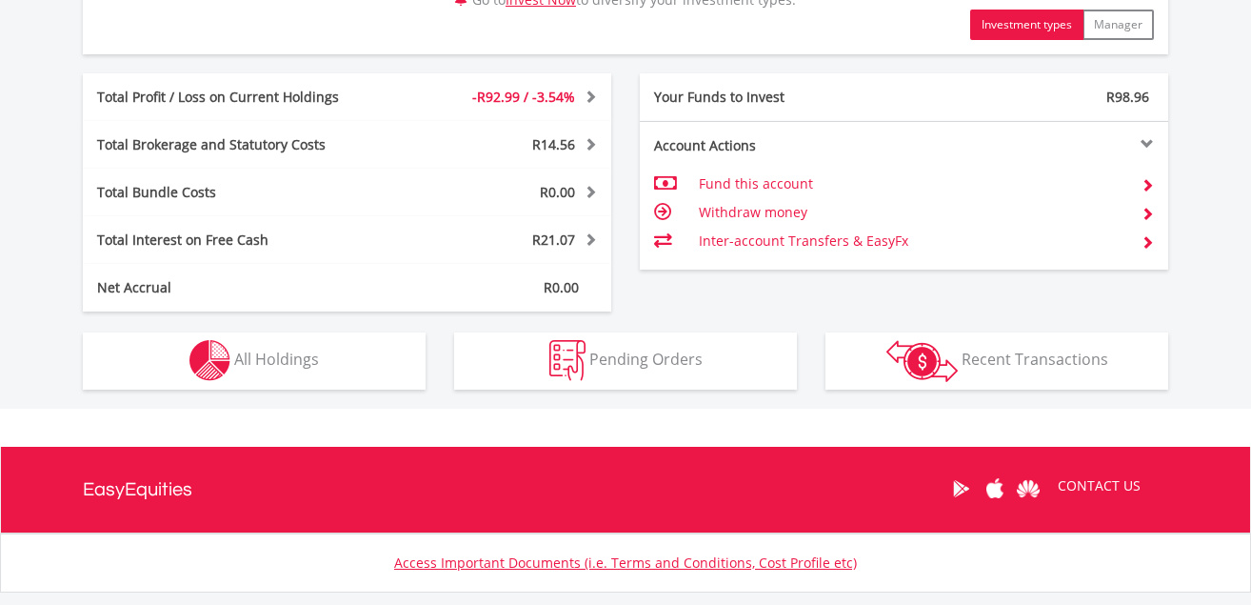
scroll to position [1121, 0]
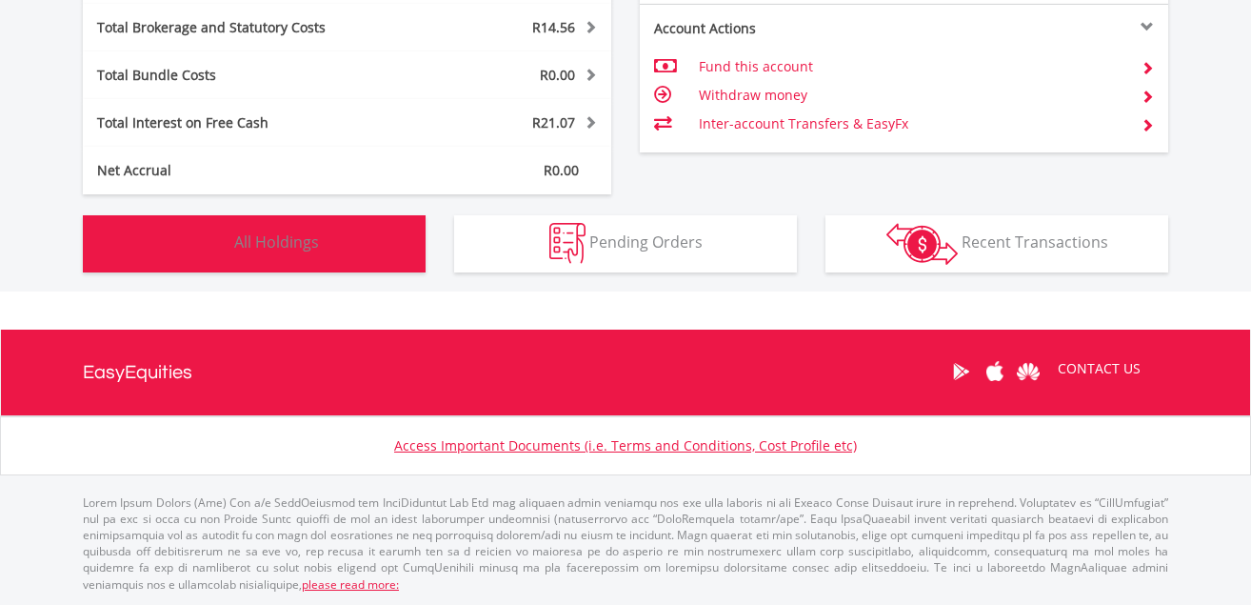
click at [302, 244] on span "All Holdings" at bounding box center [276, 241] width 85 height 21
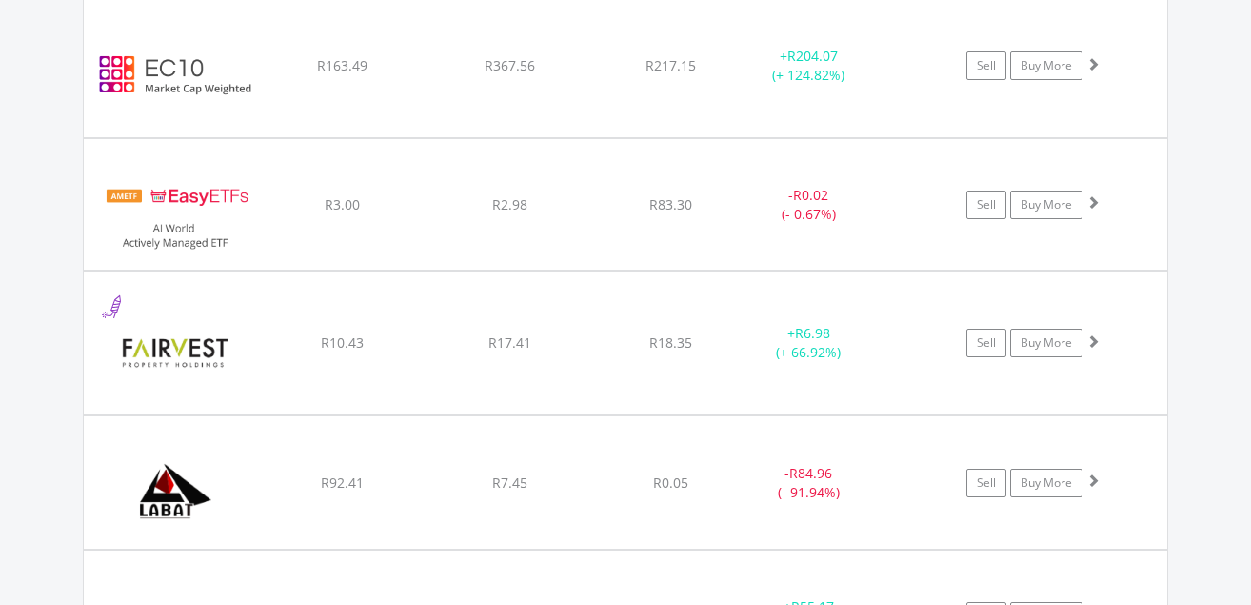
scroll to position [1942, 0]
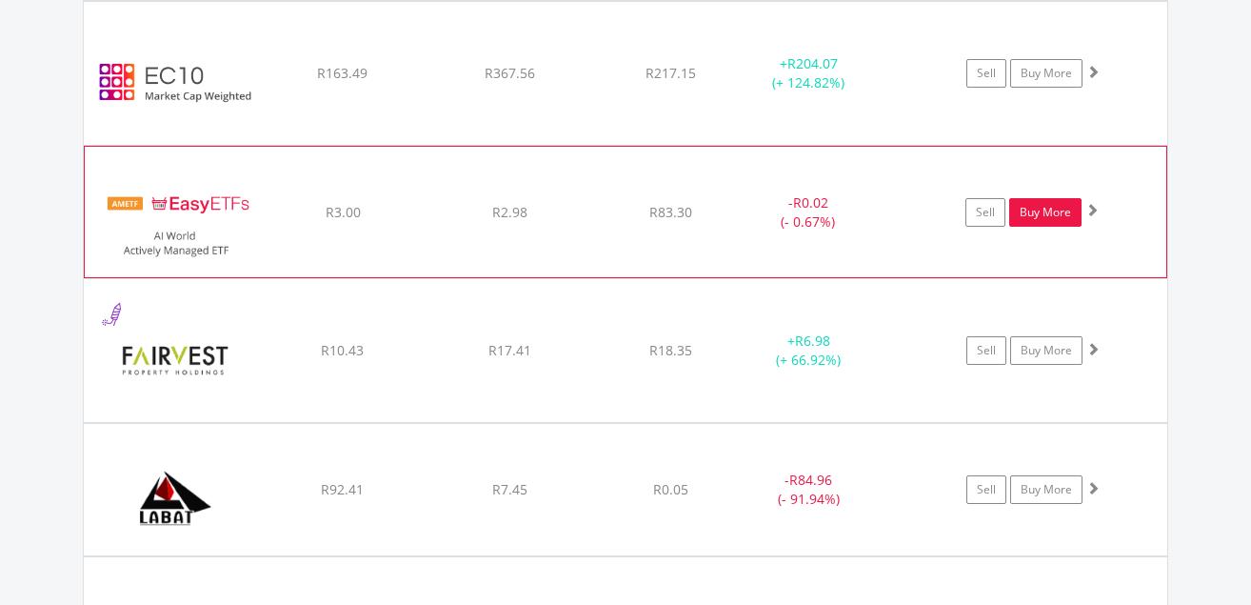
click at [1035, 216] on link "Buy More" at bounding box center [1045, 212] width 72 height 29
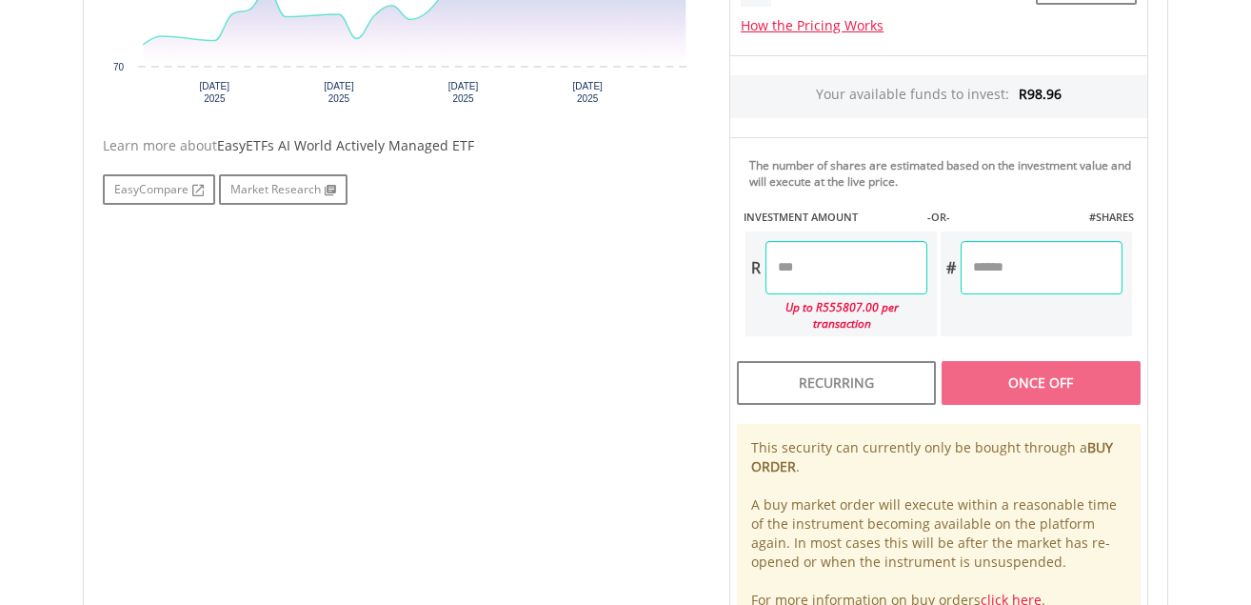
scroll to position [847, 0]
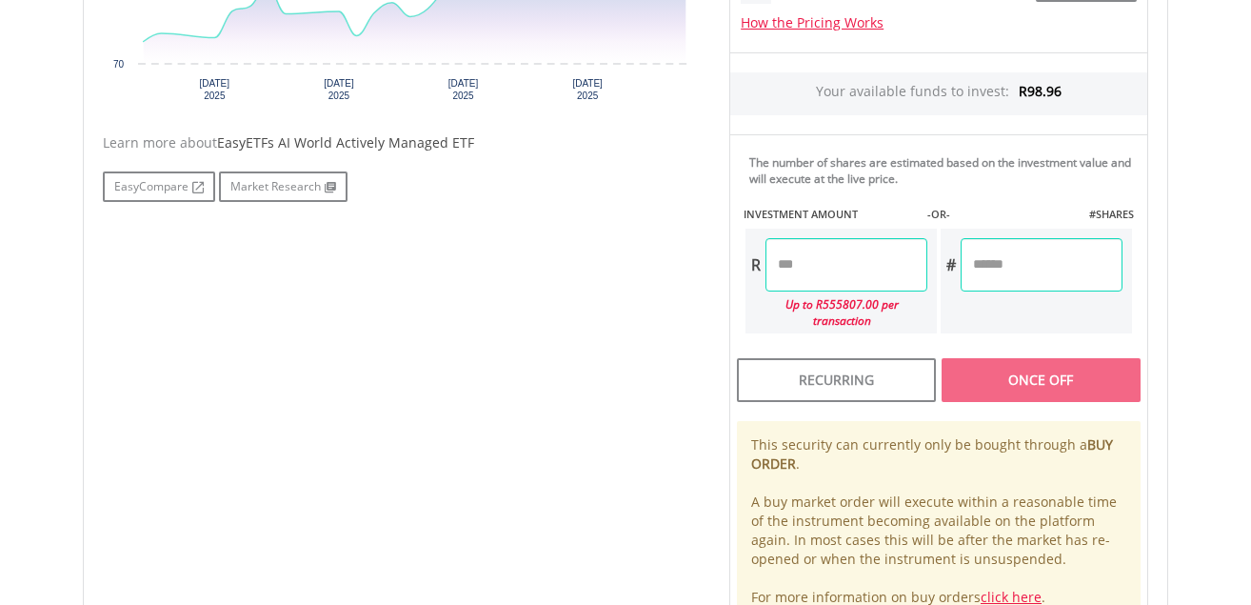
click at [799, 279] on input "number" at bounding box center [847, 264] width 162 height 53
click at [994, 270] on div "Last Updated Price: 15-min. Delay* Price Update Cost: 0 Credits Market Closed S…" at bounding box center [939, 197] width 448 height 865
type input "*****"
type input "******"
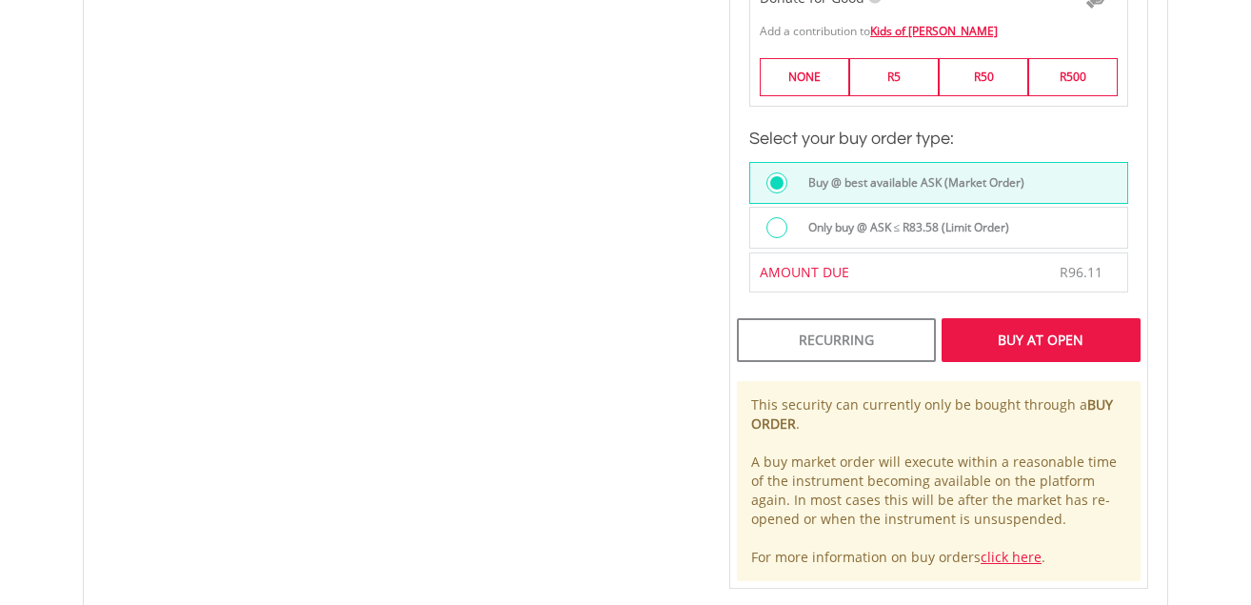
scroll to position [1389, 0]
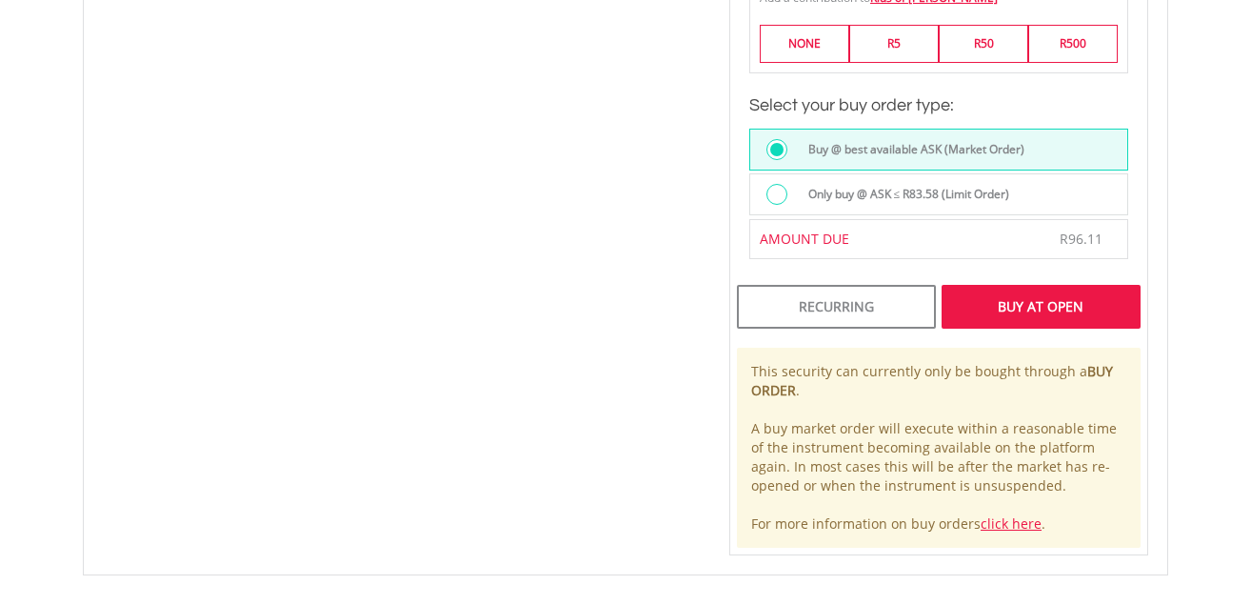
click at [1042, 288] on div "Buy At Open" at bounding box center [1041, 307] width 199 height 44
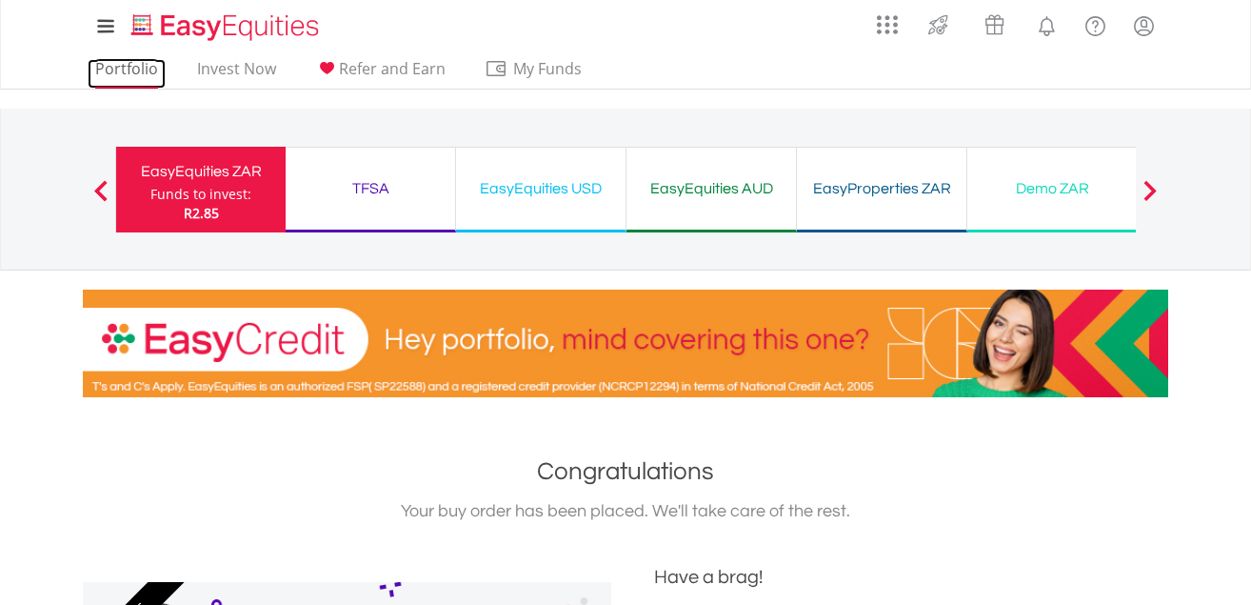
click at [139, 71] on link "Portfolio" at bounding box center [127, 74] width 78 height 30
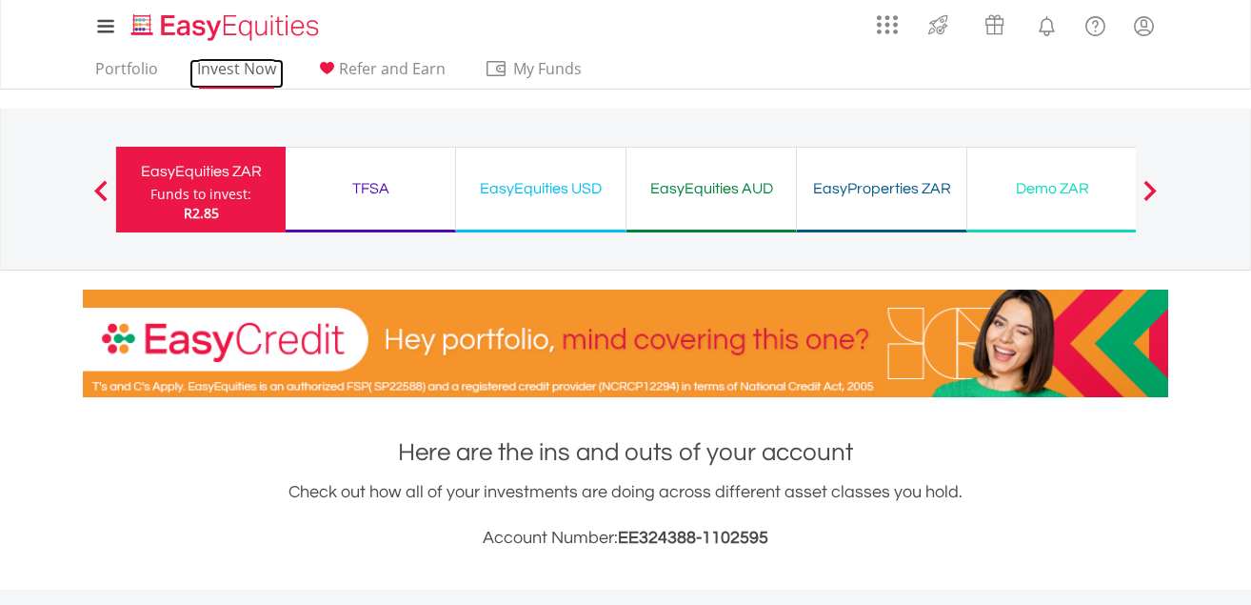
click at [220, 69] on link "Invest Now" at bounding box center [237, 74] width 94 height 30
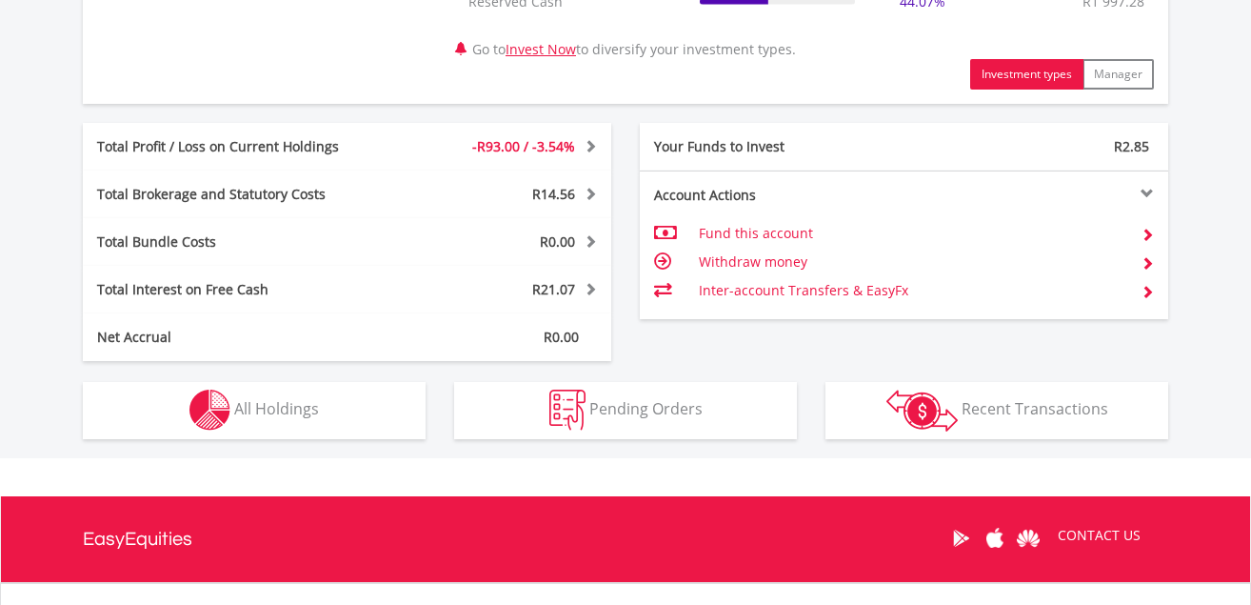
scroll to position [949, 0]
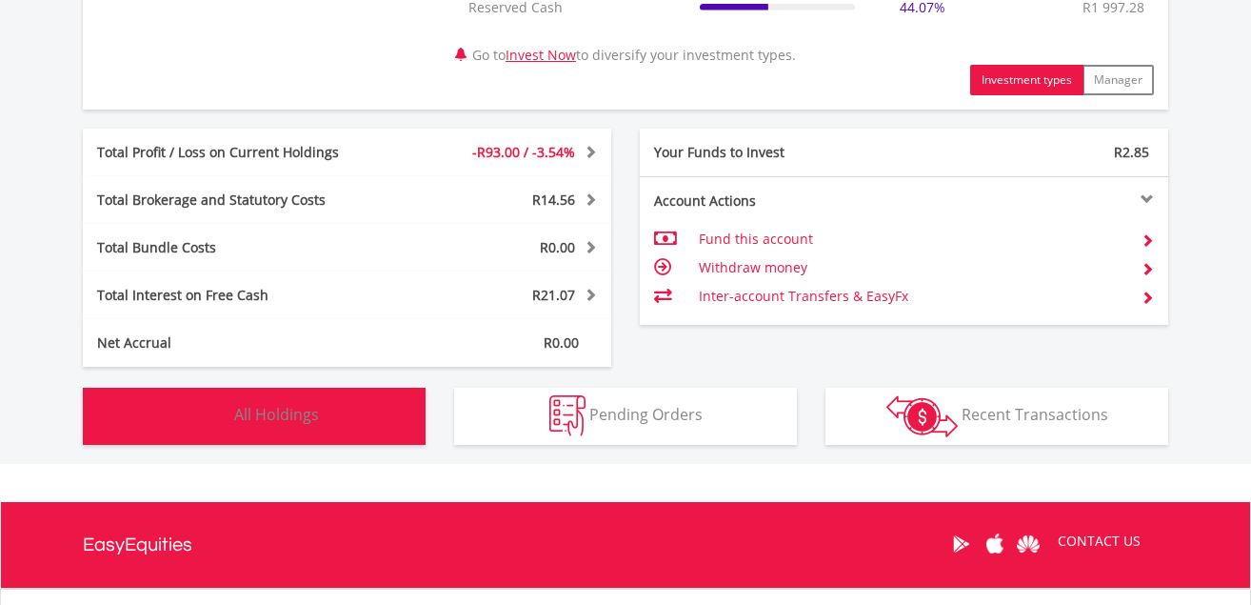
click at [290, 401] on button "Holdings All Holdings" at bounding box center [254, 416] width 343 height 57
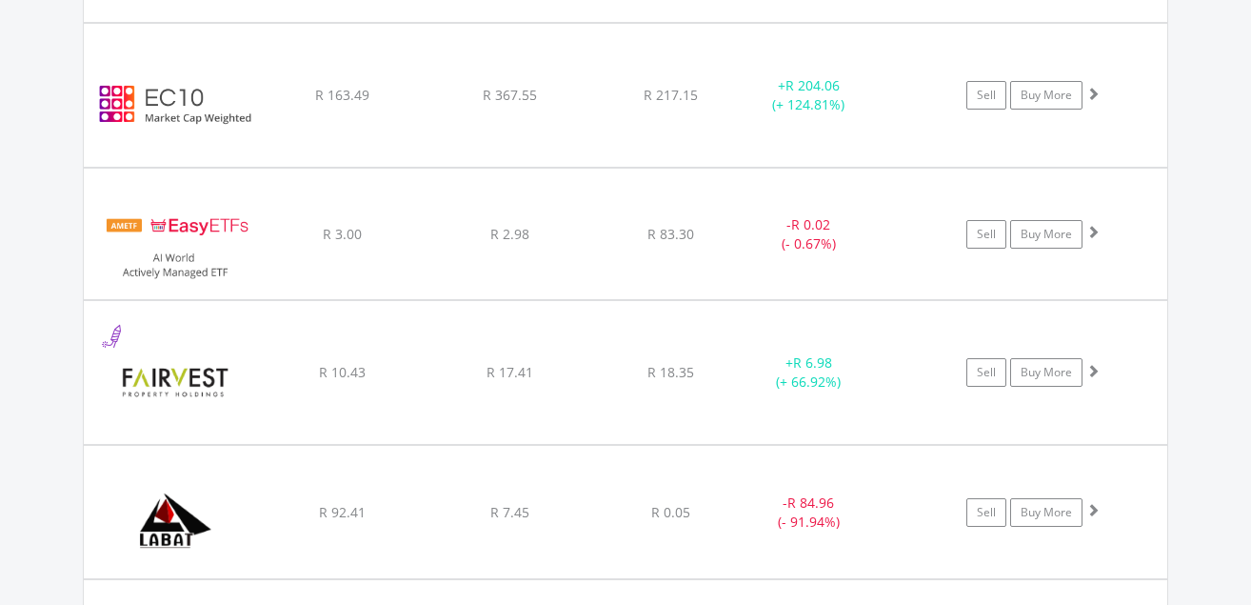
scroll to position [1927, 0]
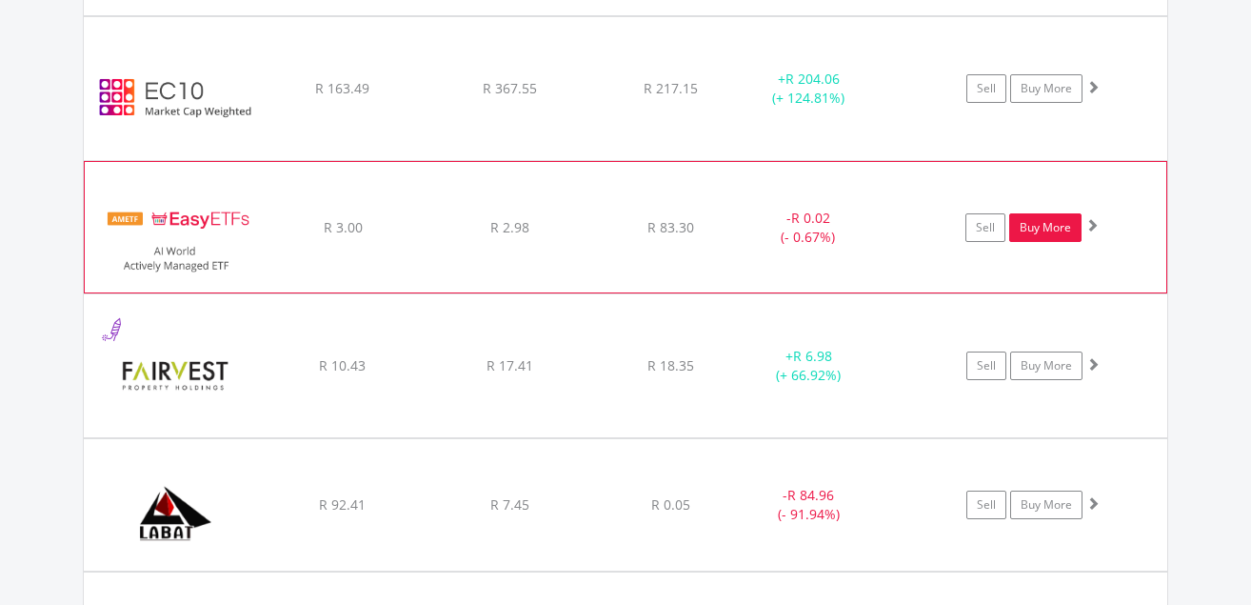
click at [1039, 223] on link "Buy More" at bounding box center [1045, 227] width 72 height 29
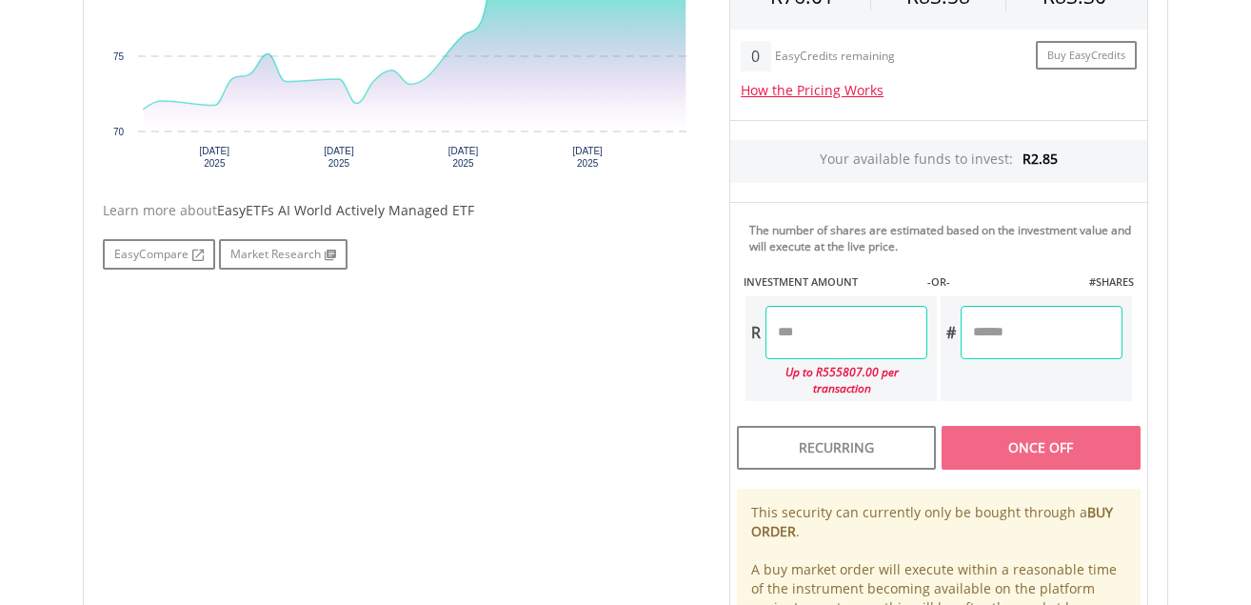
scroll to position [782, 0]
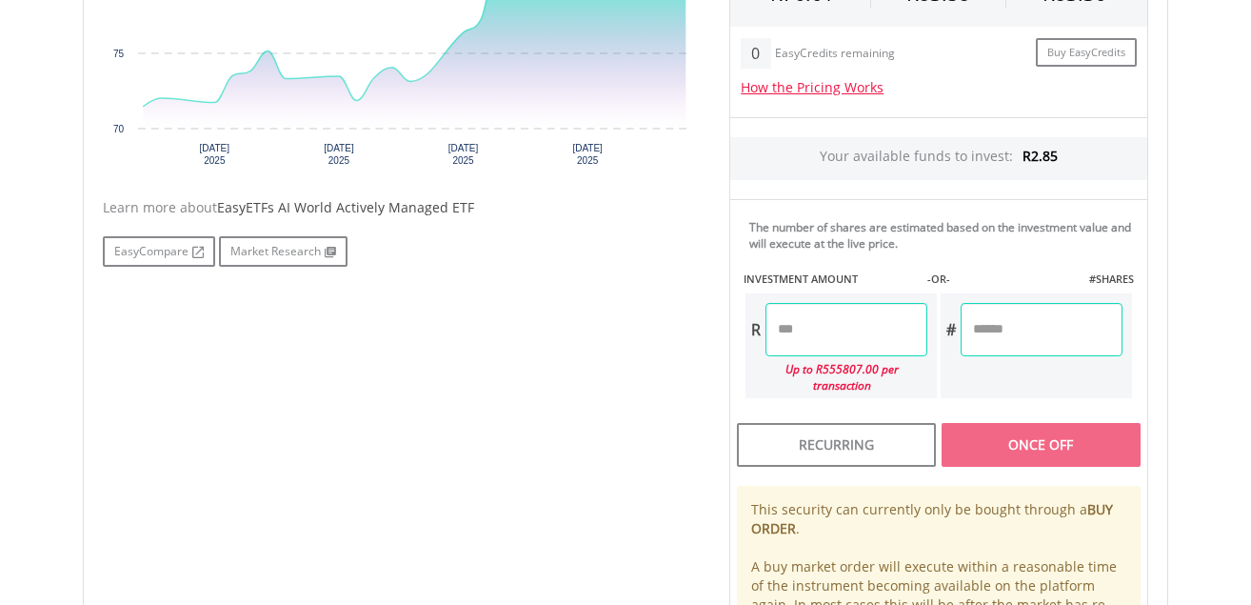
click at [863, 339] on input "number" at bounding box center [847, 329] width 162 height 53
type input "*"
type input "****"
type input "******"
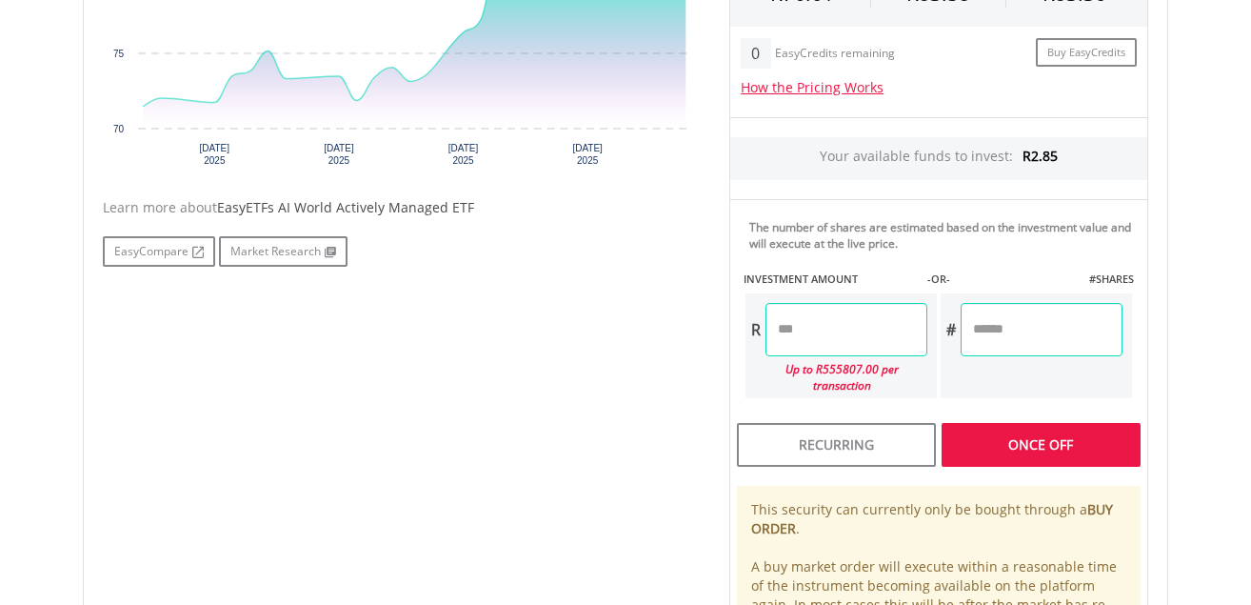
click at [994, 334] on div "Last Updated Price: 15-min. Delay* Price Update Cost: 0 Credits Market Closed S…" at bounding box center [939, 262] width 448 height 865
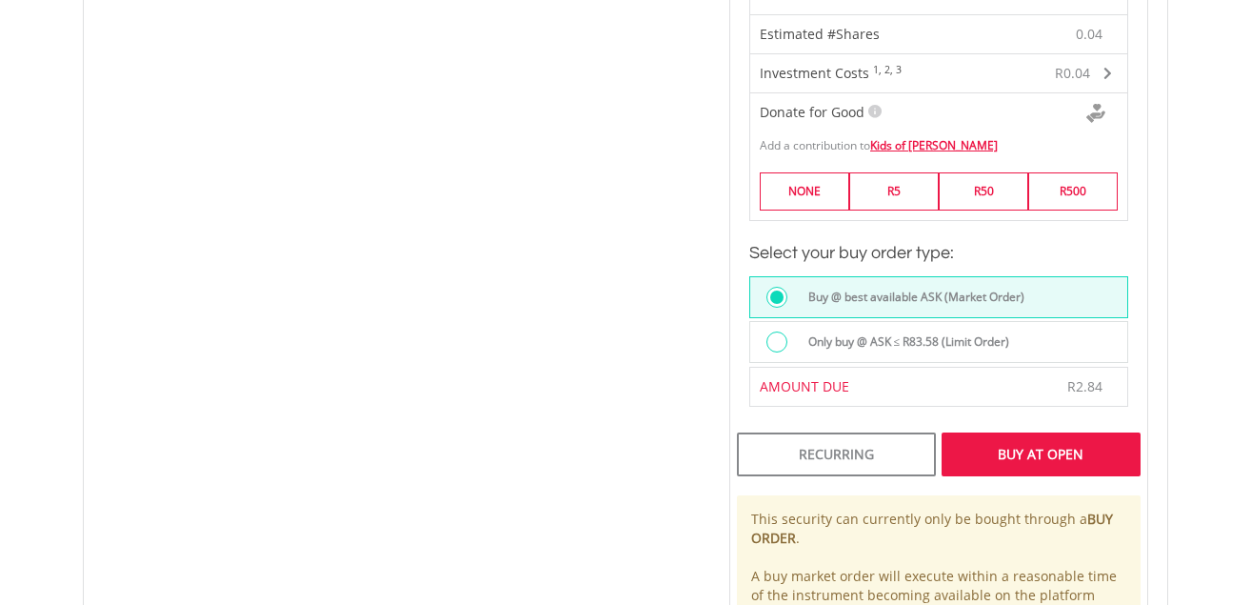
scroll to position [1254, 0]
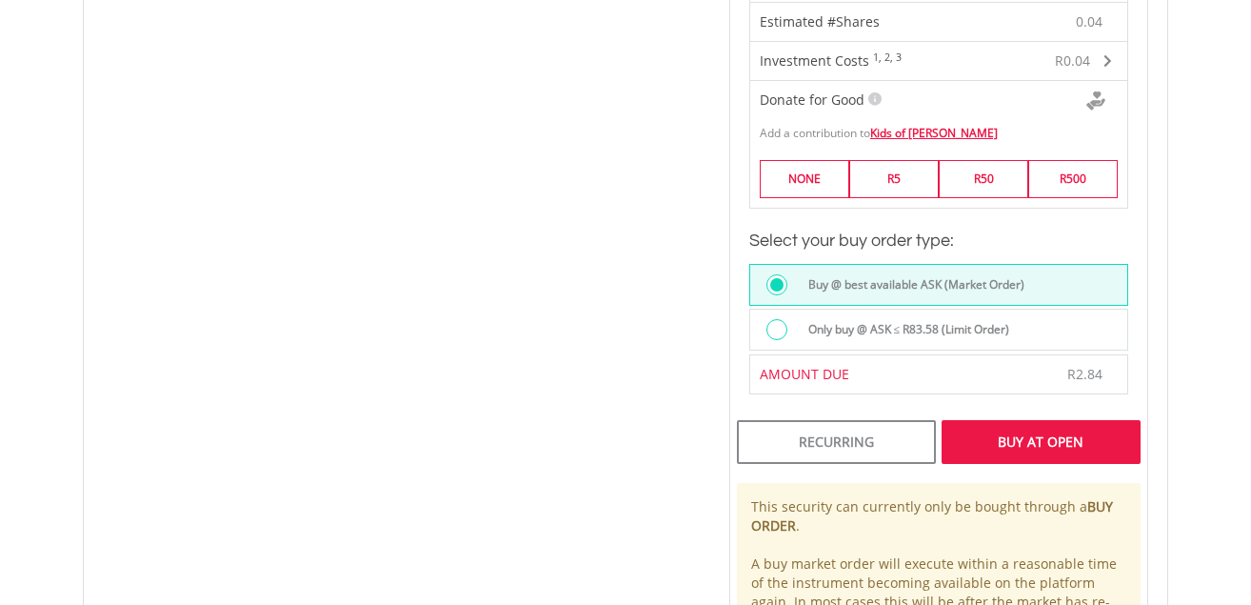
click at [1044, 425] on div "Buy At Open" at bounding box center [1041, 442] width 199 height 44
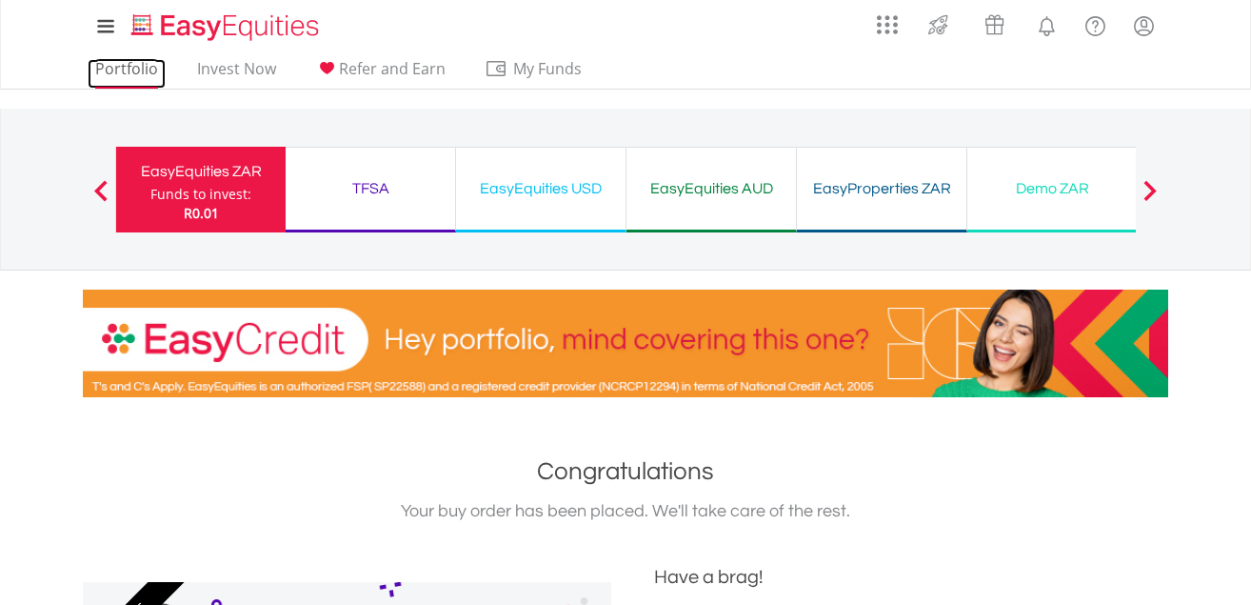
click at [140, 67] on link "Portfolio" at bounding box center [127, 74] width 78 height 30
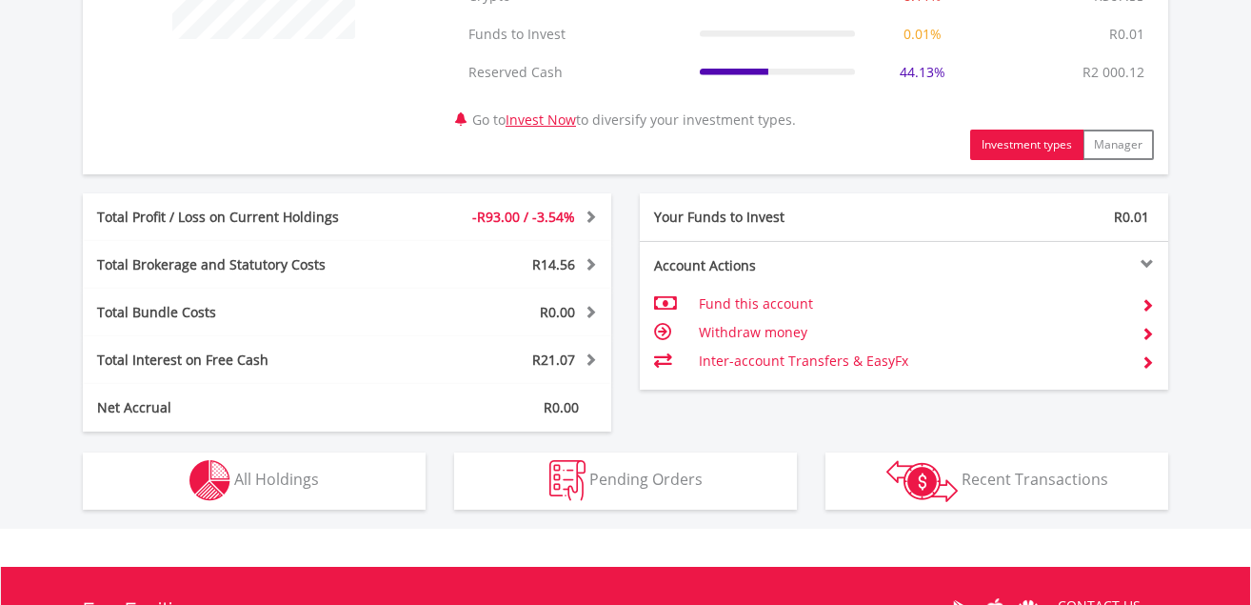
scroll to position [1121, 0]
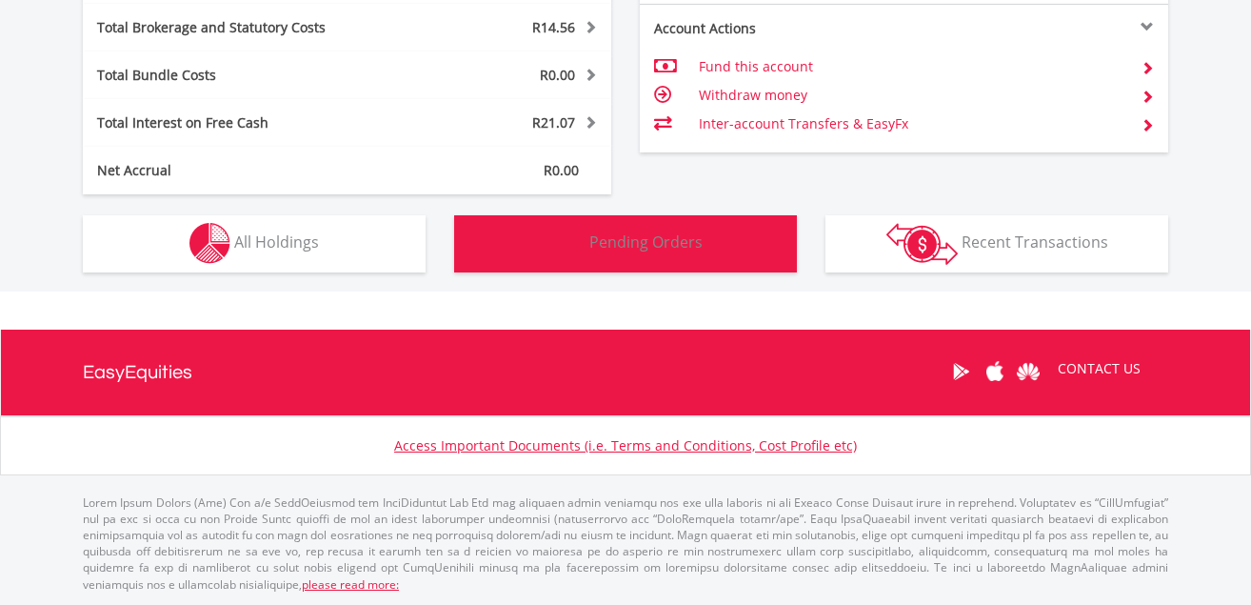
click at [687, 254] on button "Pending Orders Pending Orders" at bounding box center [625, 243] width 343 height 57
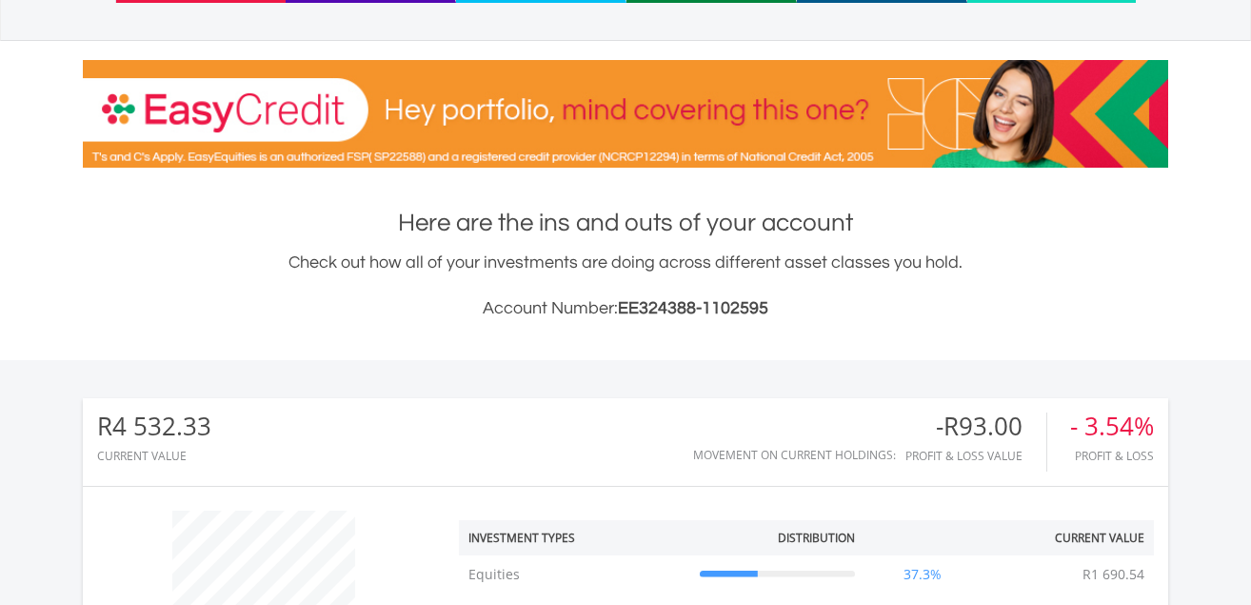
scroll to position [0, 0]
